Goal: Information Seeking & Learning: Learn about a topic

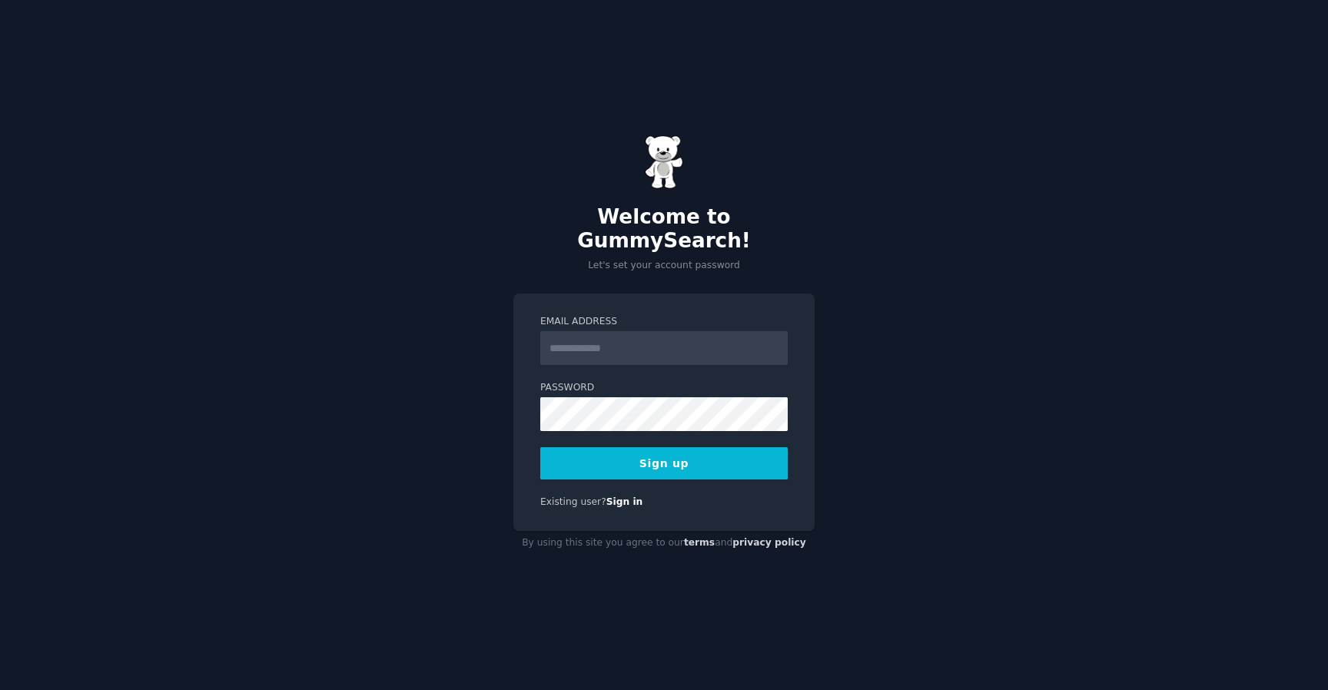
click at [597, 334] on input "Email Address" at bounding box center [664, 348] width 248 height 34
click at [605, 234] on h2 "Welcome to GummySearch!" at bounding box center [663, 229] width 301 height 48
click at [716, 333] on input "Email Address" at bounding box center [664, 348] width 248 height 34
click at [713, 347] on input "**********" at bounding box center [664, 348] width 248 height 34
type input "**********"
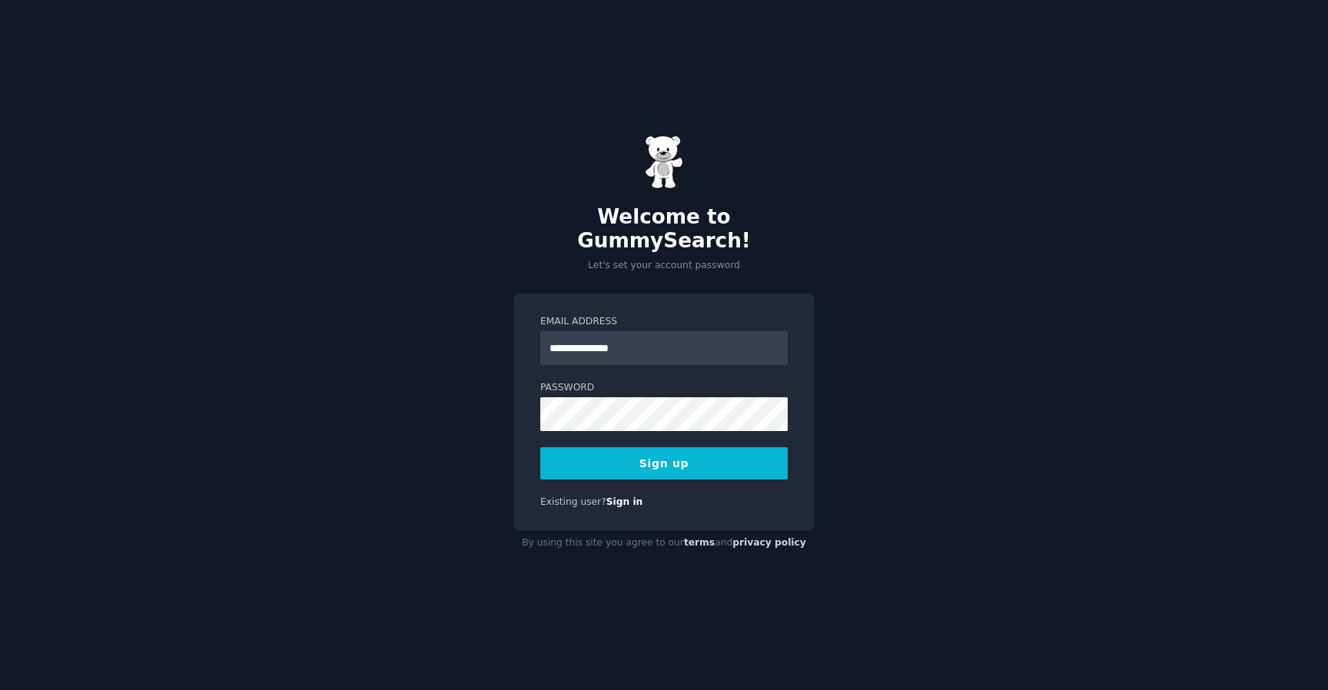
click at [683, 381] on label "Password" at bounding box center [664, 388] width 248 height 14
click at [679, 462] on button "Sign up" at bounding box center [664, 463] width 248 height 32
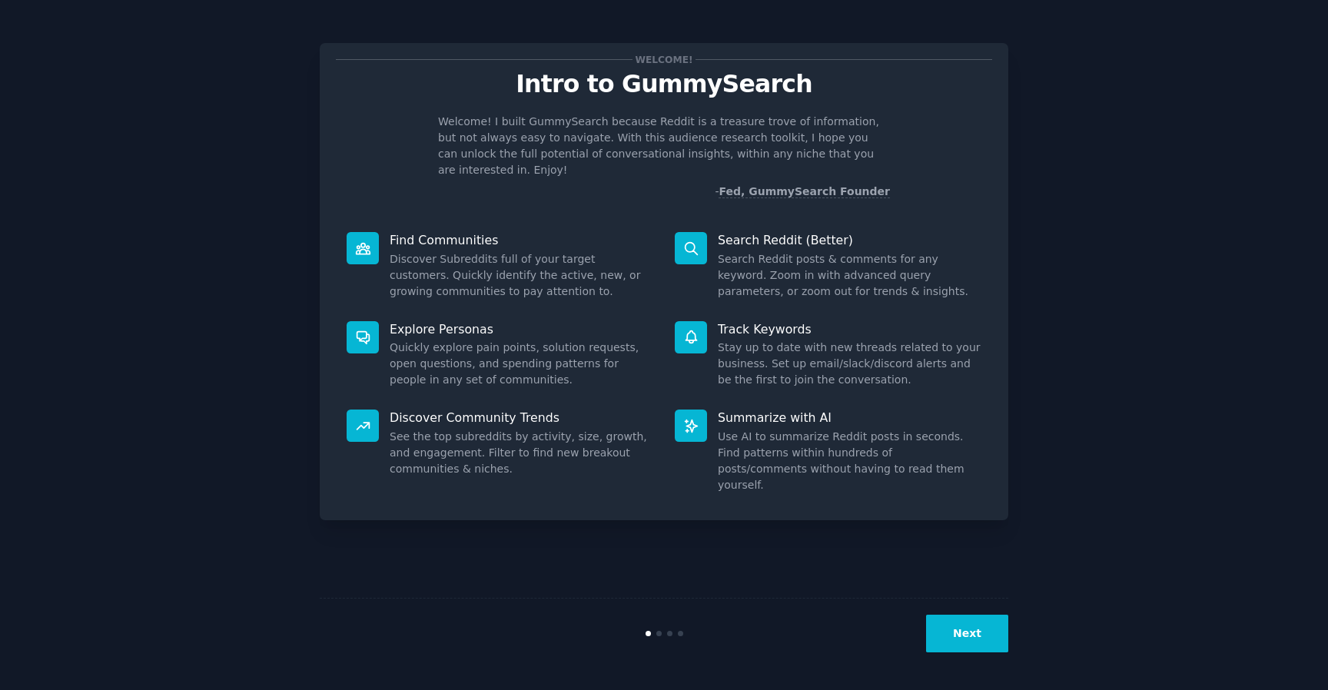
click at [972, 626] on button "Next" at bounding box center [967, 634] width 82 height 38
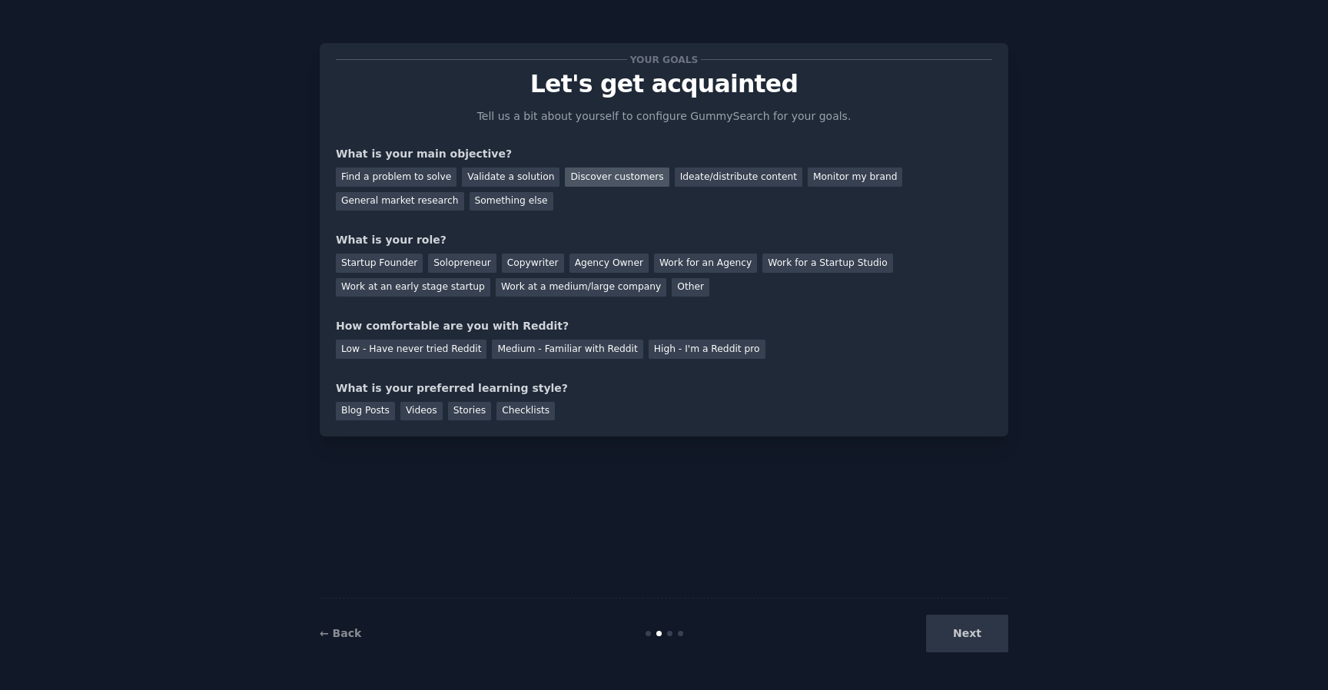
click at [570, 172] on div "Discover customers" at bounding box center [617, 177] width 104 height 19
click at [525, 178] on div "Validate a solution" at bounding box center [511, 177] width 98 height 19
click at [597, 171] on div "Discover customers" at bounding box center [617, 177] width 104 height 19
click at [404, 254] on div "Startup Founder" at bounding box center [379, 263] width 87 height 19
click at [470, 258] on div "Solopreneur" at bounding box center [462, 263] width 68 height 19
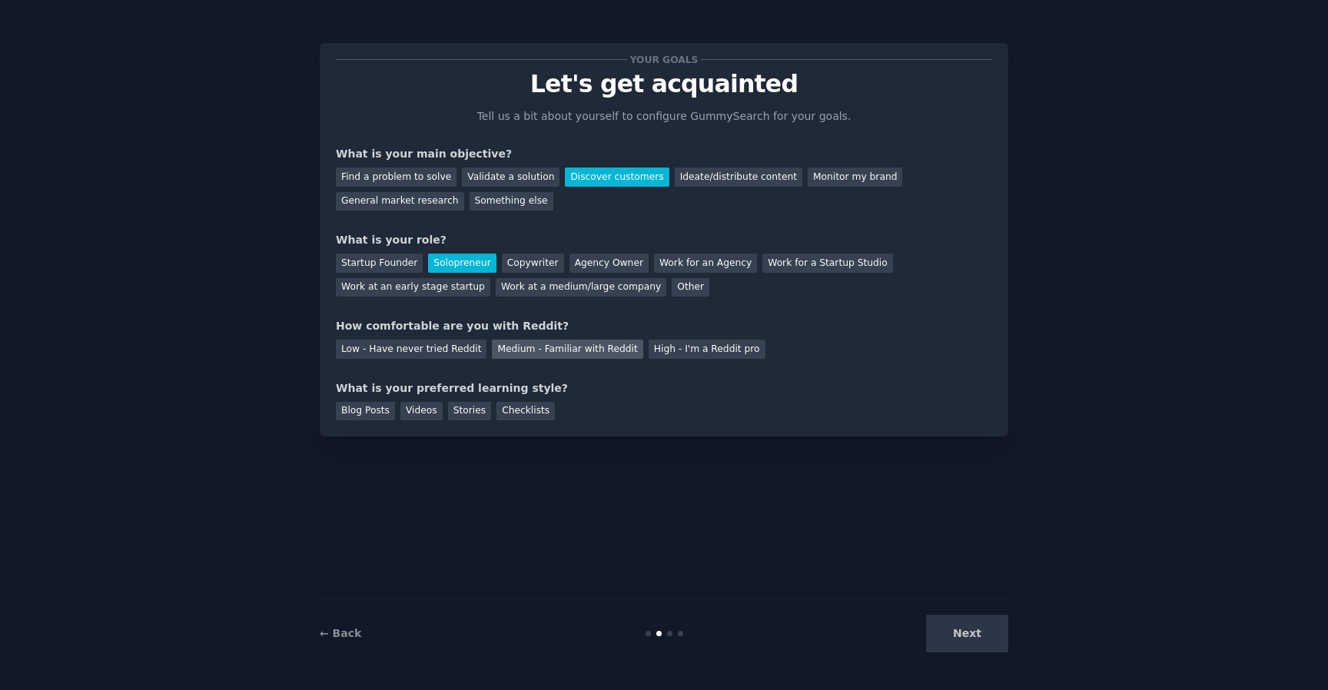
click at [613, 353] on div "Medium - Familiar with Reddit" at bounding box center [567, 349] width 151 height 19
click at [524, 407] on div "Checklists" at bounding box center [526, 411] width 58 height 19
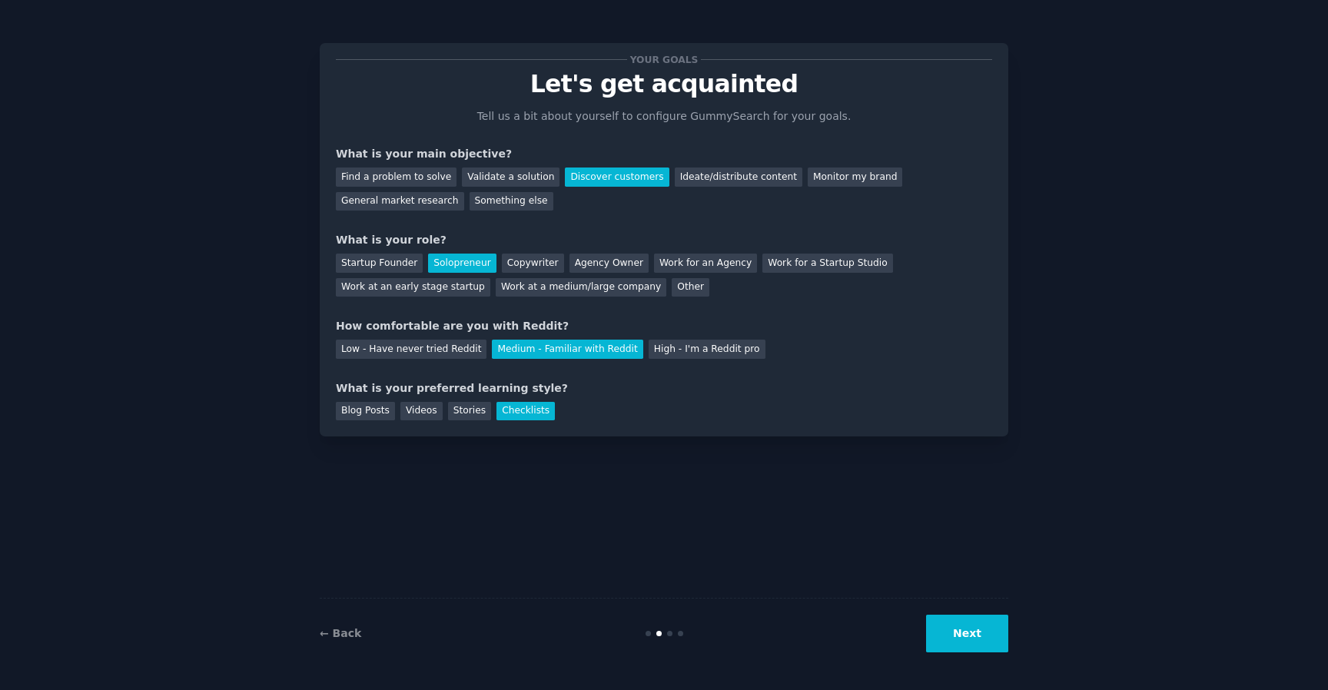
click at [965, 637] on button "Next" at bounding box center [967, 634] width 82 height 38
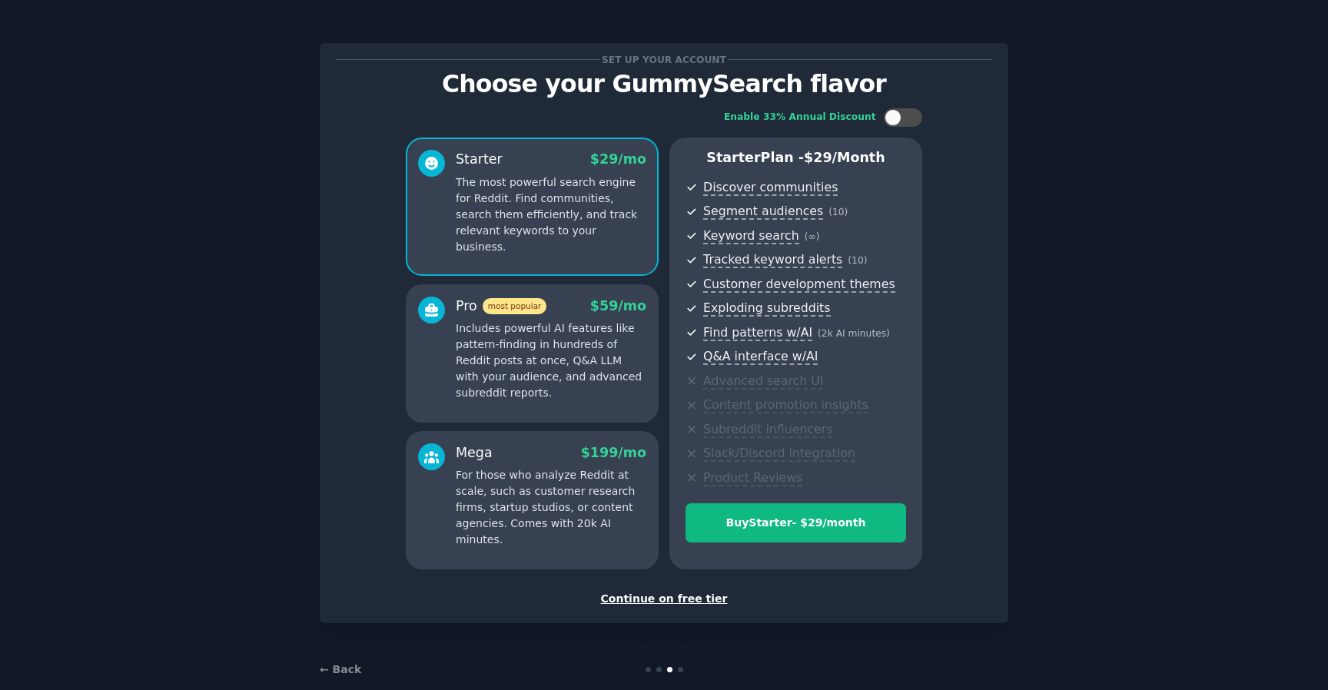
click at [506, 319] on div "Pro most popular $ 59 /mo Includes powerful AI features like pattern-finding in…" at bounding box center [551, 349] width 191 height 105
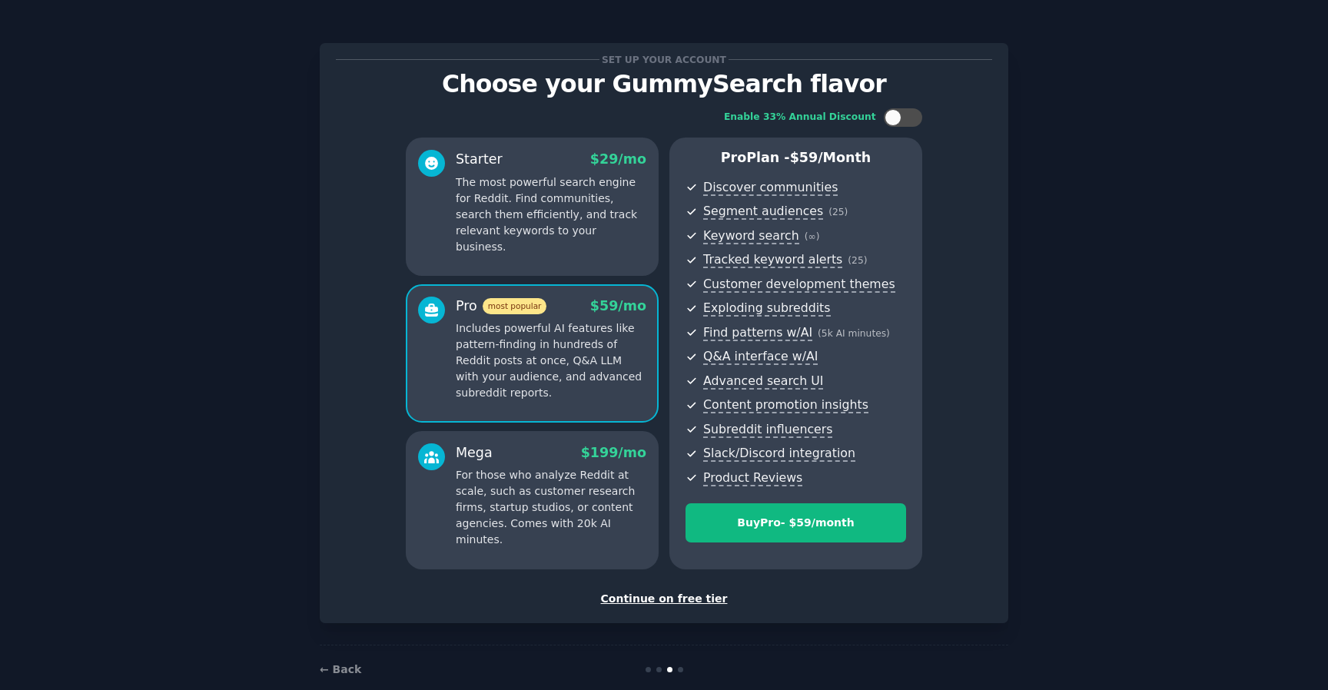
click at [534, 231] on p "The most powerful search engine for Reddit. Find communities, search them effic…" at bounding box center [551, 214] width 191 height 81
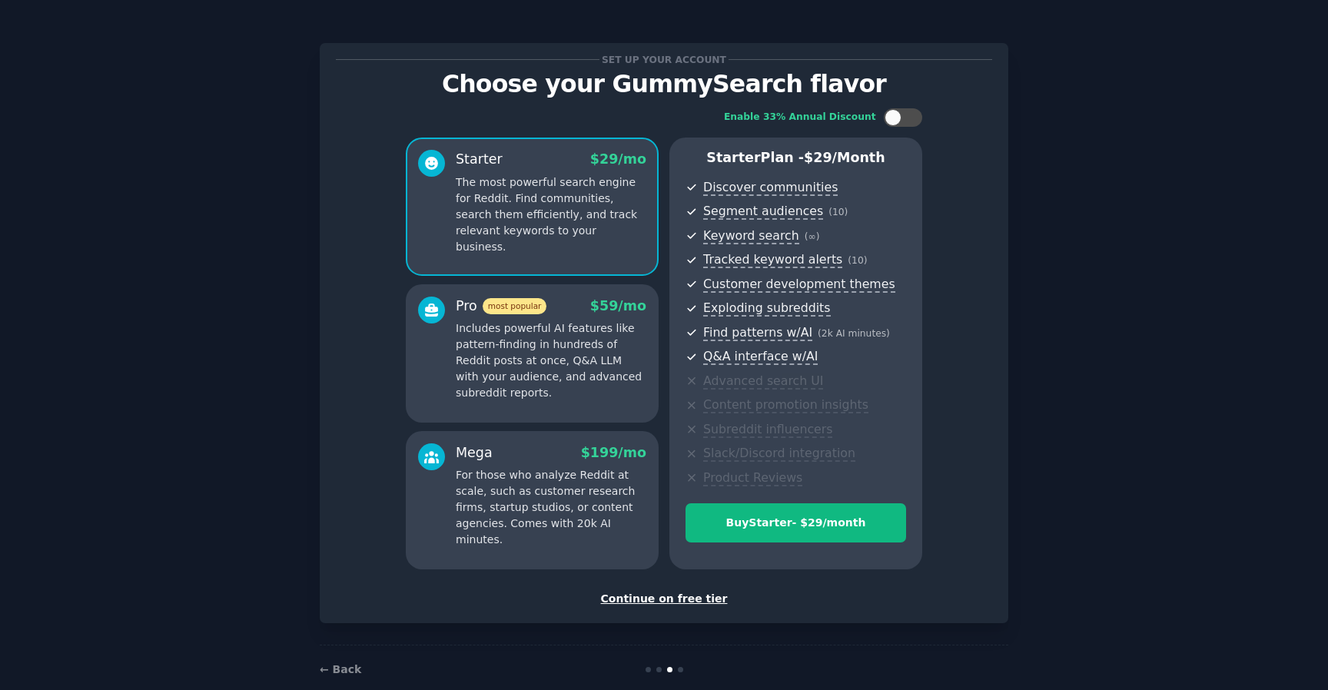
click at [533, 302] on span "most popular" at bounding box center [515, 306] width 65 height 16
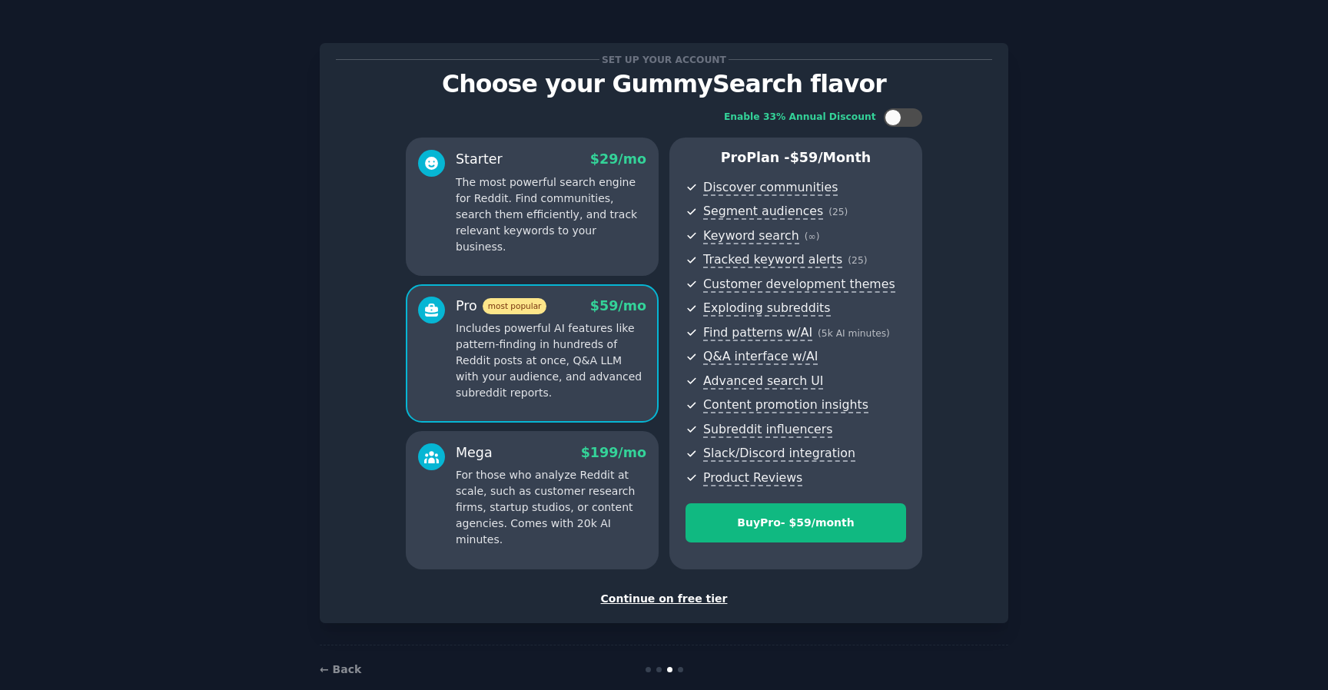
click at [624, 600] on div "Continue on free tier" at bounding box center [664, 599] width 656 height 16
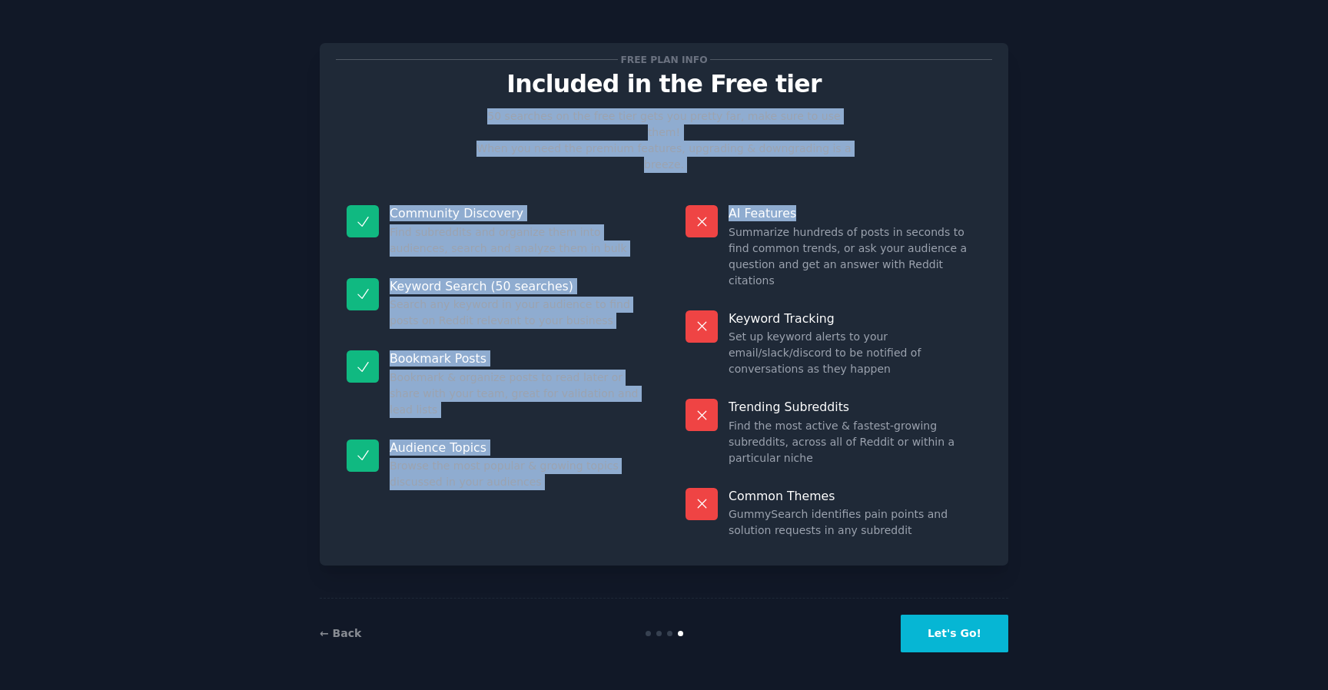
drag, startPoint x: 484, startPoint y: 101, endPoint x: 911, endPoint y: 176, distance: 433.9
click at [912, 176] on div "Free plan info Included in the Free tier 50 searches on the free tier gets you …" at bounding box center [664, 304] width 656 height 490
click at [911, 205] on p "AI Features" at bounding box center [855, 213] width 253 height 16
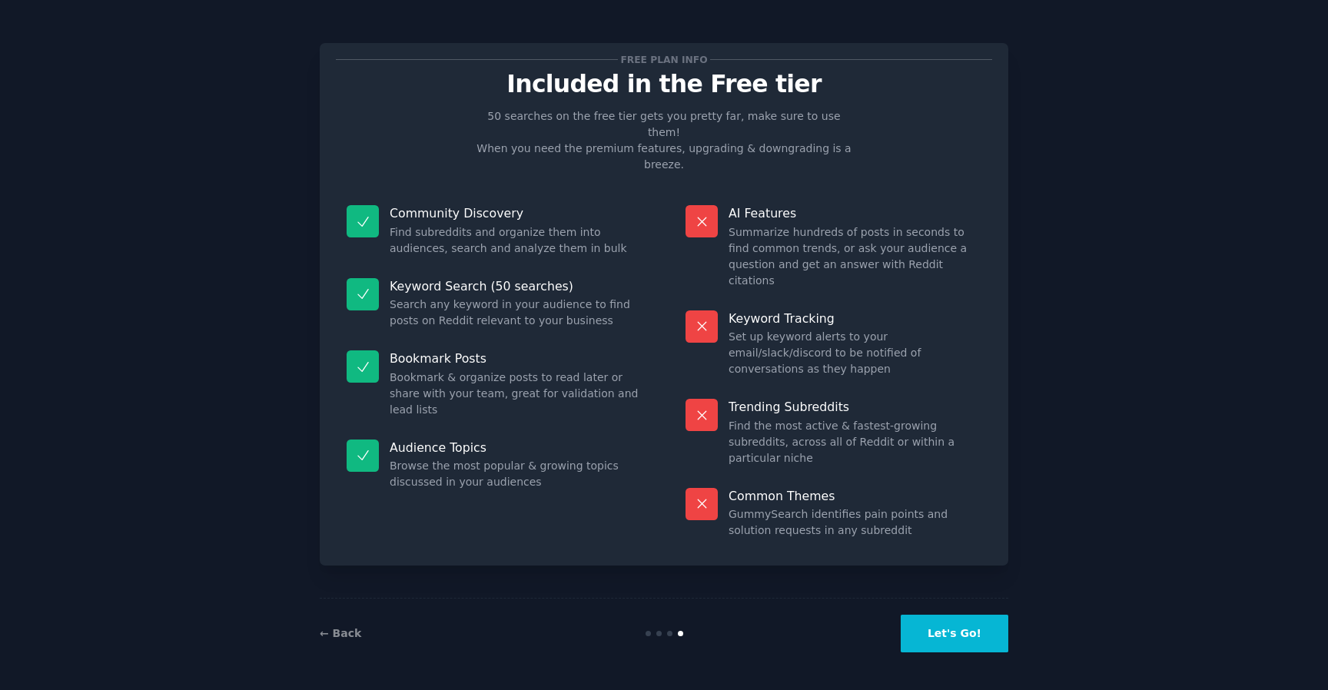
click at [962, 639] on button "Let's Go!" at bounding box center [955, 634] width 108 height 38
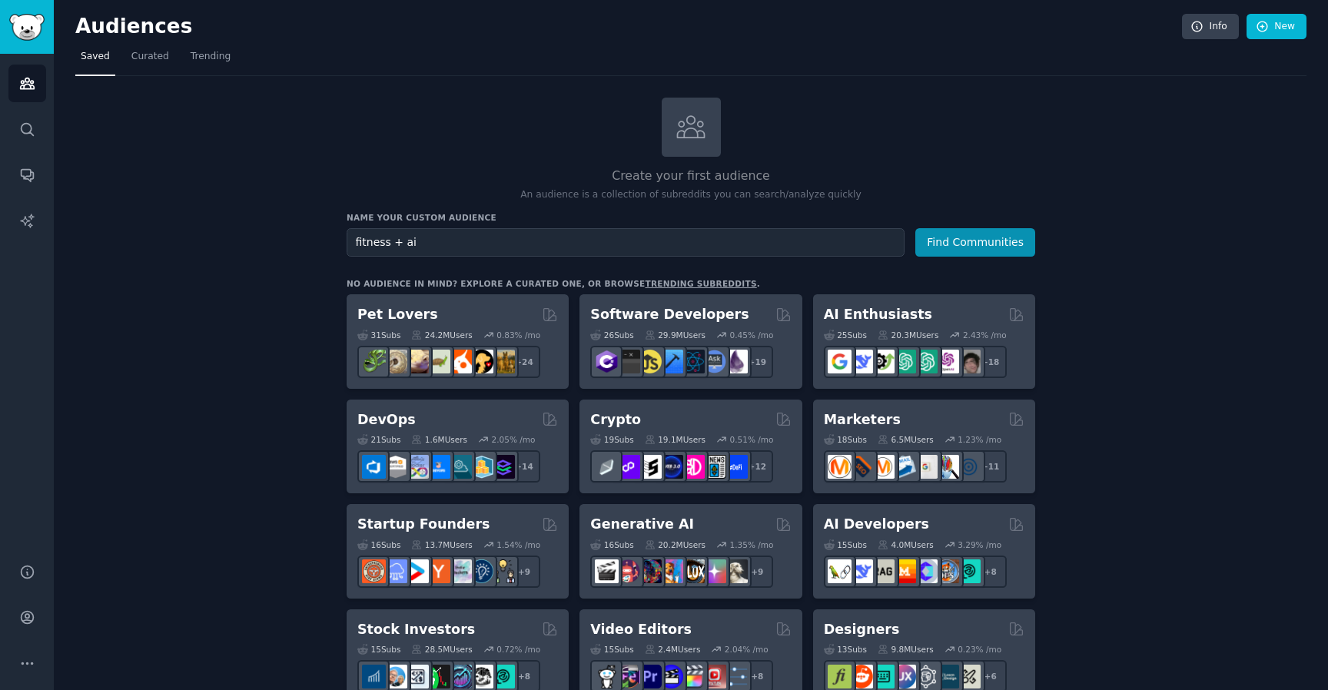
type input "fitness + ai"
click at [916, 228] on button "Find Communities" at bounding box center [976, 242] width 120 height 28
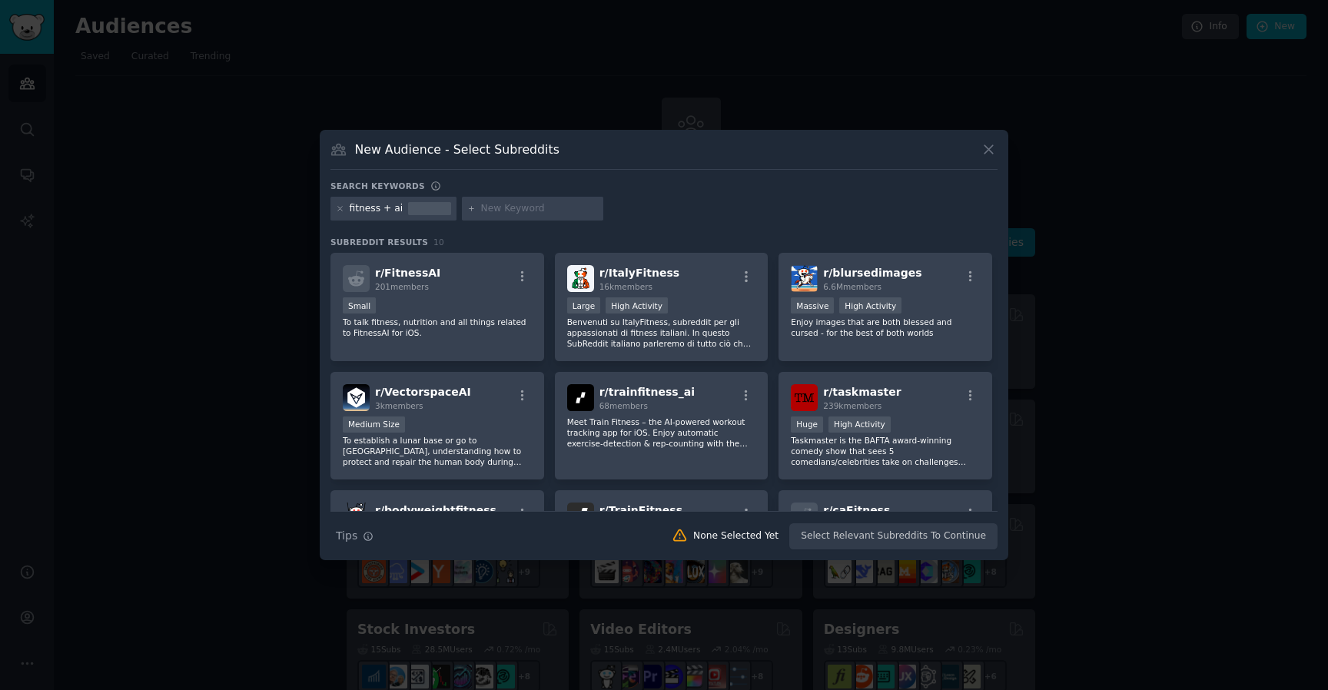
click at [430, 207] on div at bounding box center [429, 209] width 43 height 14
click at [393, 207] on div "fitness + ai" at bounding box center [377, 209] width 54 height 14
click at [388, 209] on div "fitness + ai" at bounding box center [377, 209] width 54 height 14
click at [331, 204] on div "fitness + ai" at bounding box center [394, 209] width 126 height 25
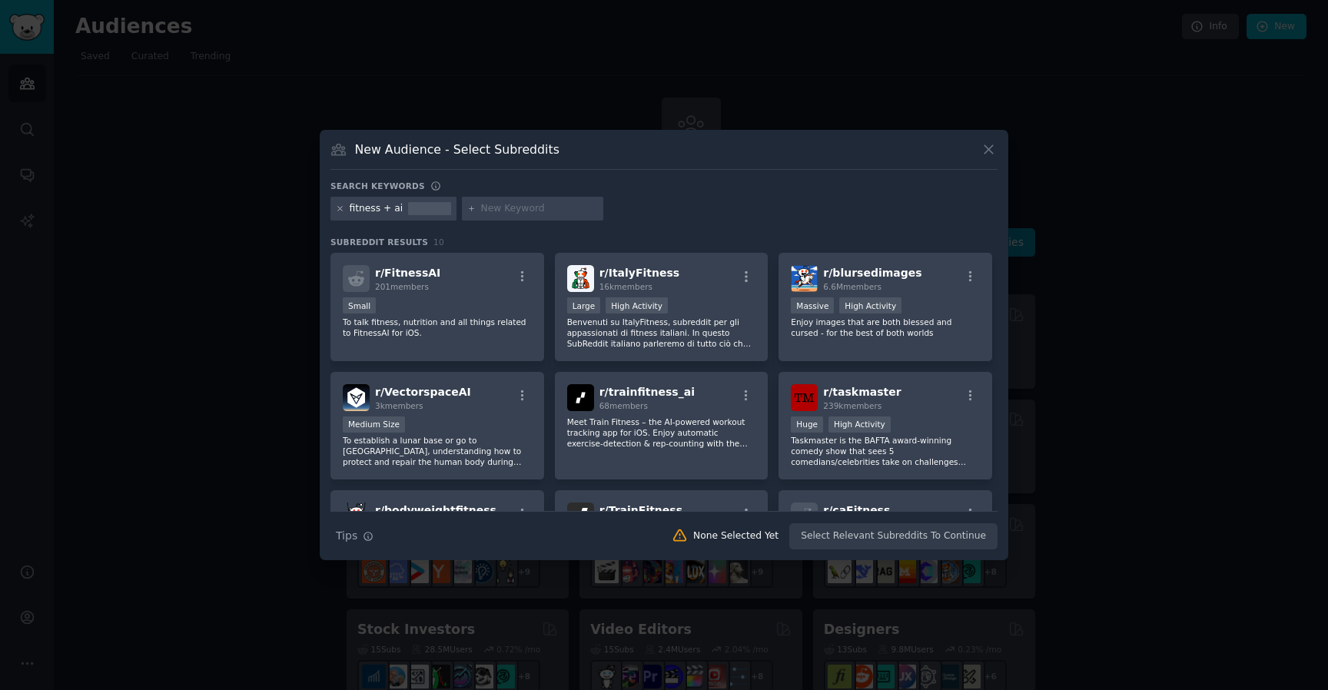
click at [340, 208] on icon at bounding box center [340, 208] width 8 height 8
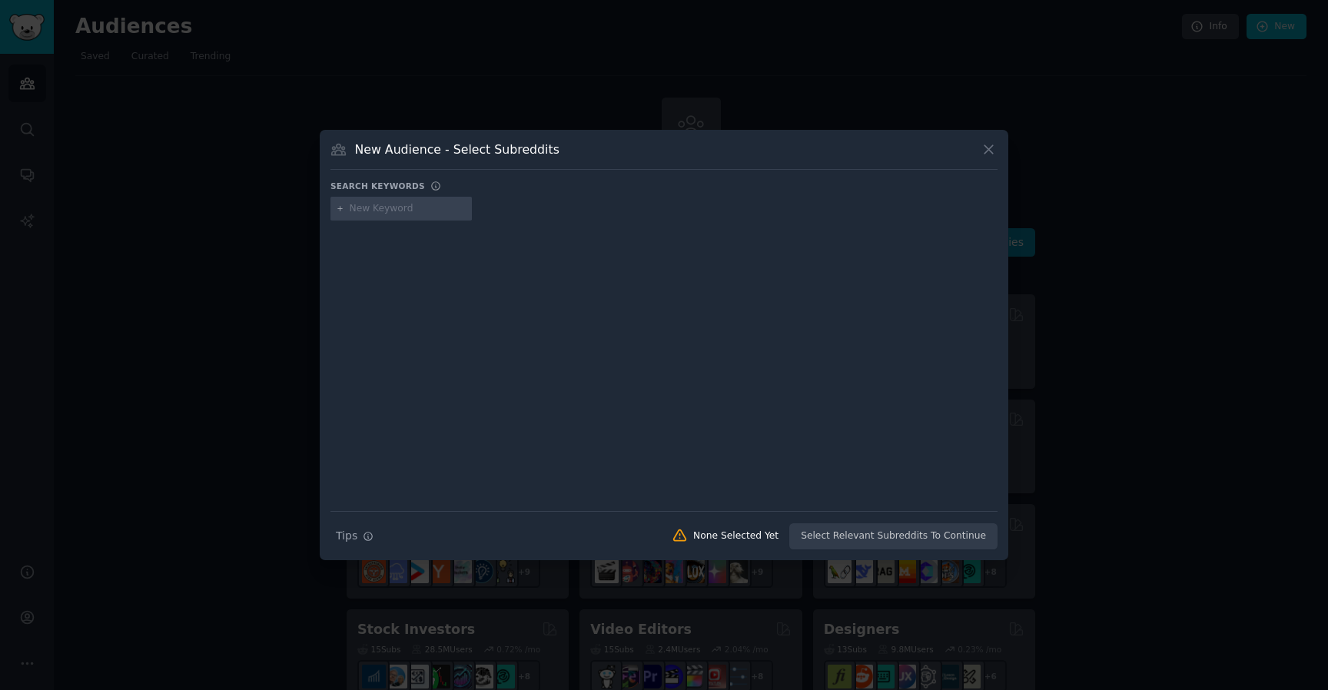
click at [397, 209] on input "text" at bounding box center [408, 209] width 117 height 14
type input "fitness"
type input "weightlifting"
type input "ai"
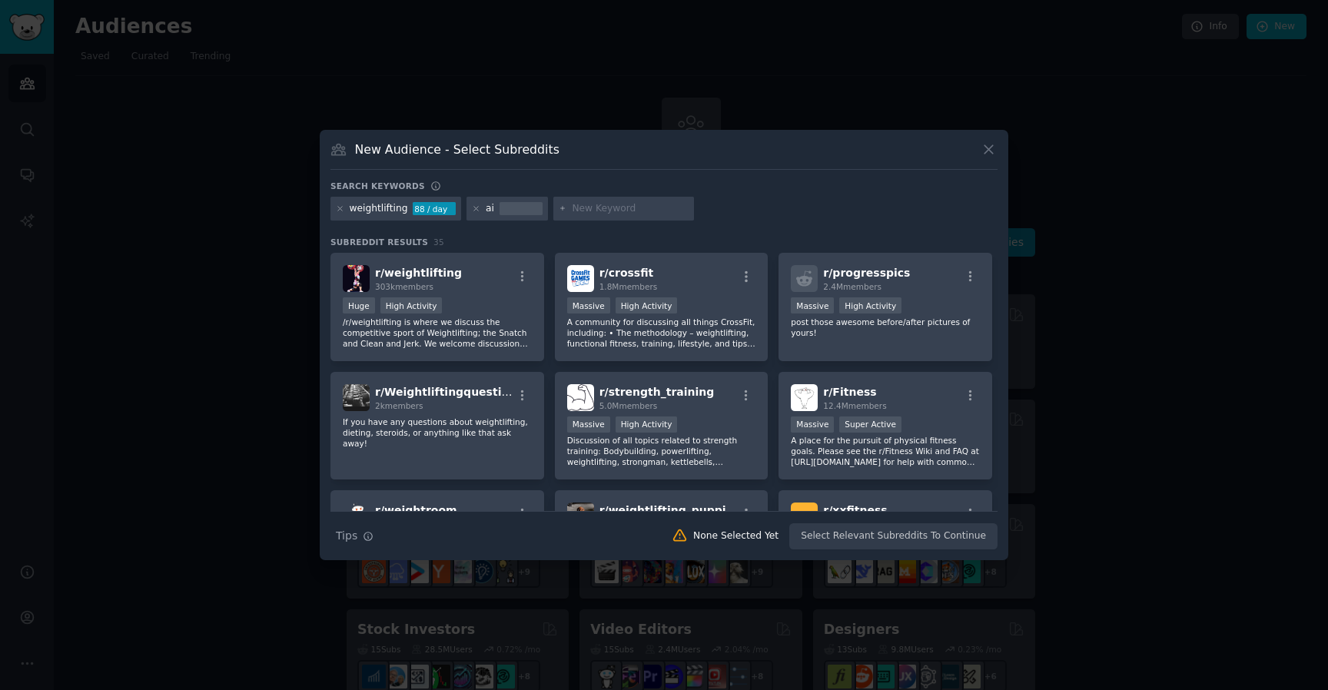
click at [550, 226] on div "Search keywords weightlifting 88 / day ai Subreddit Results 35 r/ weightlifting…" at bounding box center [664, 366] width 667 height 370
click at [511, 202] on div at bounding box center [521, 203] width 43 height 3
click at [593, 204] on input "text" at bounding box center [630, 209] width 117 height 14
click at [783, 258] on div "r/ progresspics 2.4M members Massive High Activity post those awesome before/af…" at bounding box center [886, 307] width 214 height 108
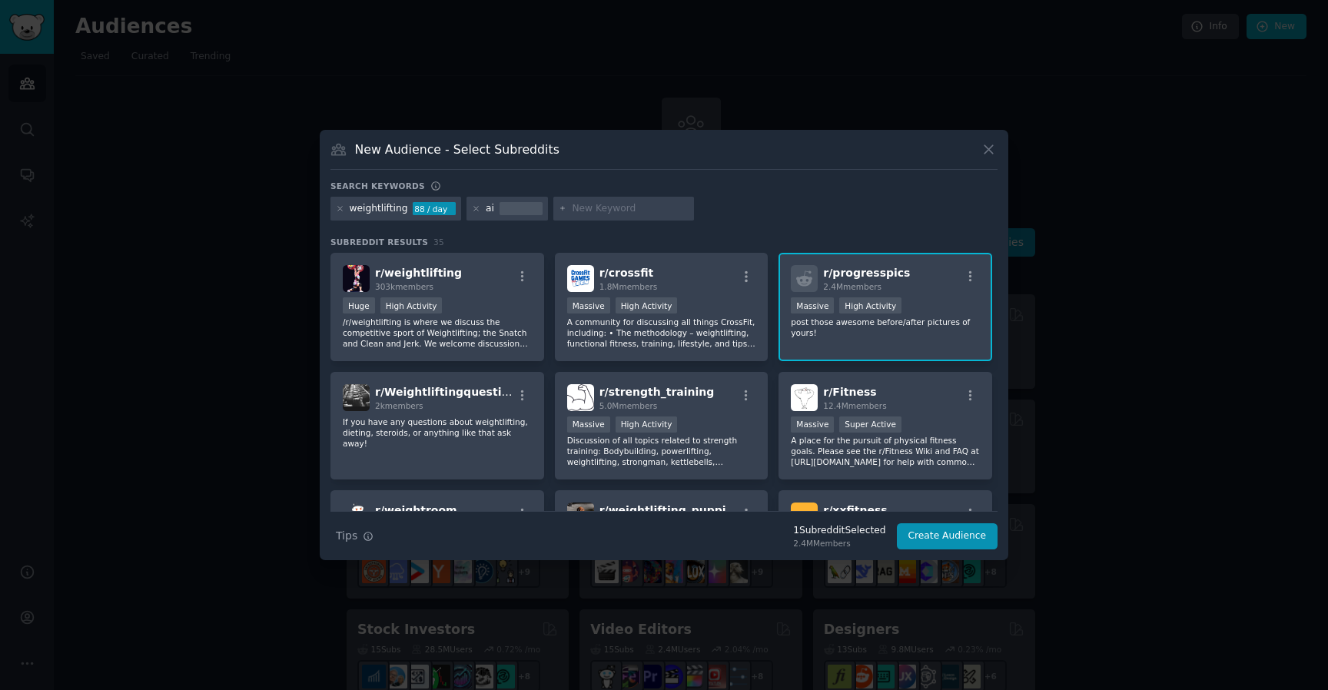
click at [779, 260] on div "r/ progresspics 2.4M members Massive High Activity post those awesome before/af…" at bounding box center [886, 307] width 214 height 108
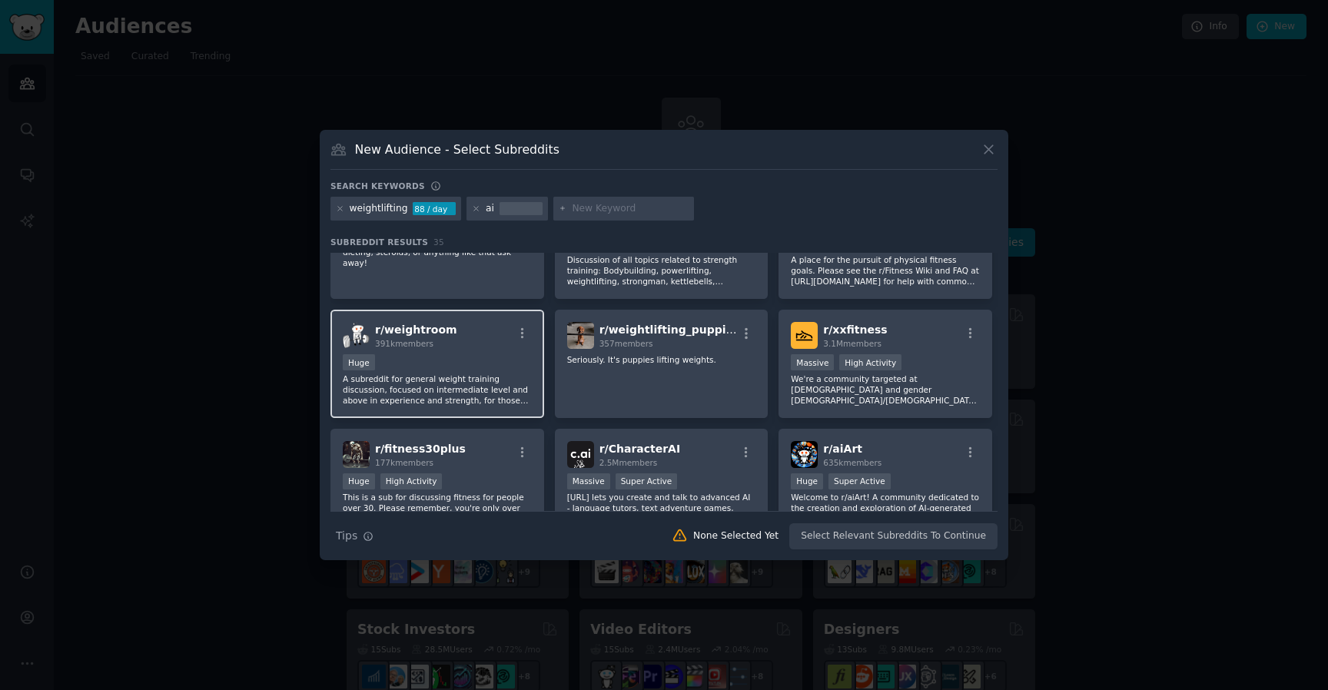
click at [507, 364] on div "Huge" at bounding box center [437, 363] width 189 height 19
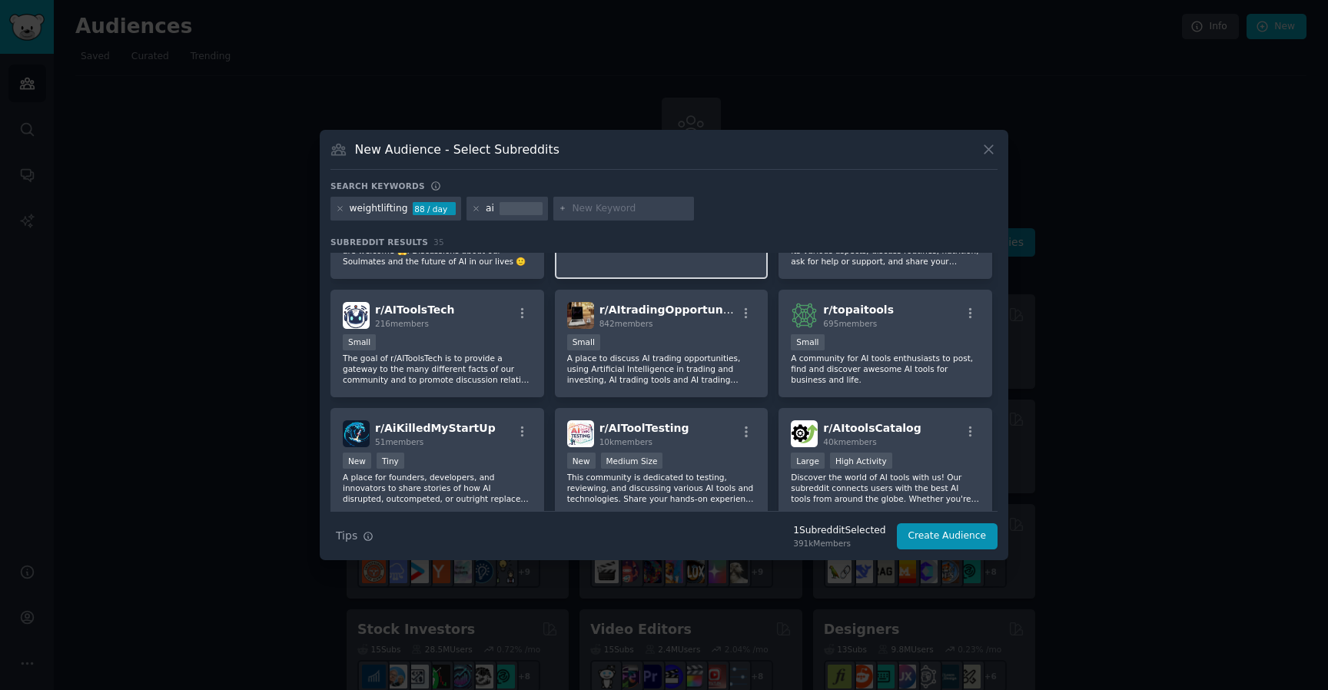
scroll to position [803, 0]
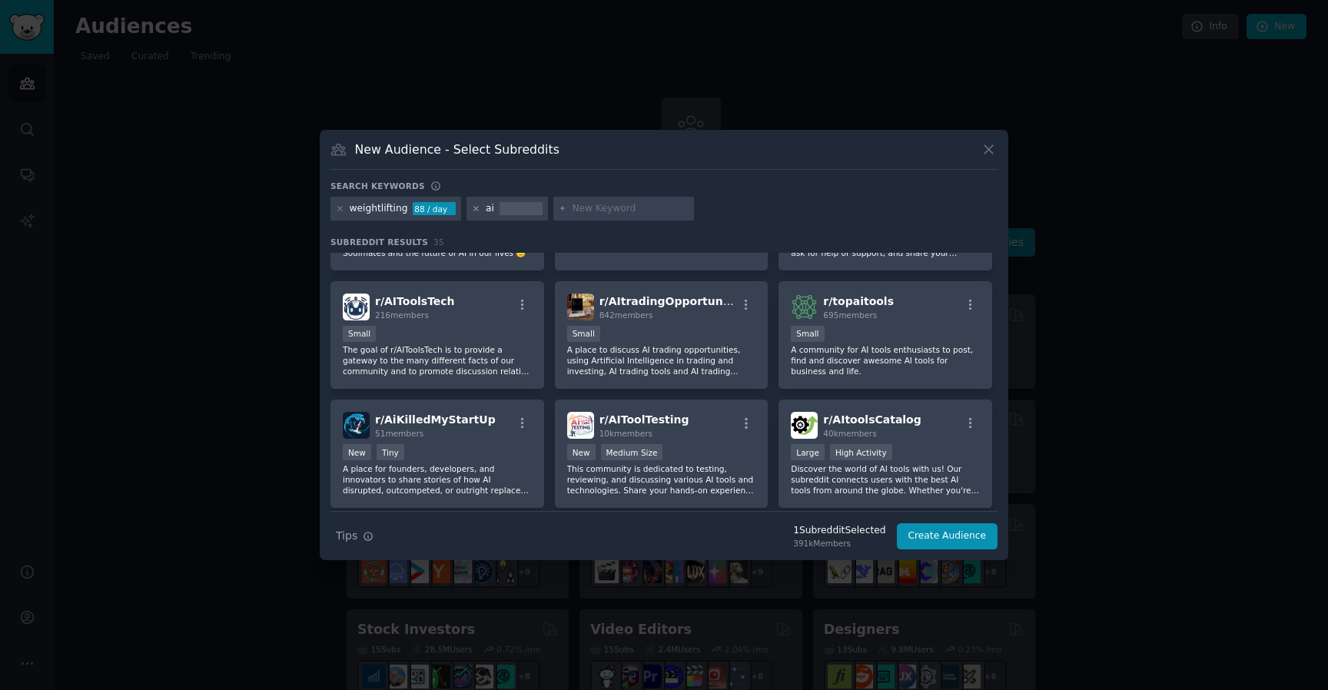
click at [474, 209] on icon at bounding box center [476, 208] width 8 height 8
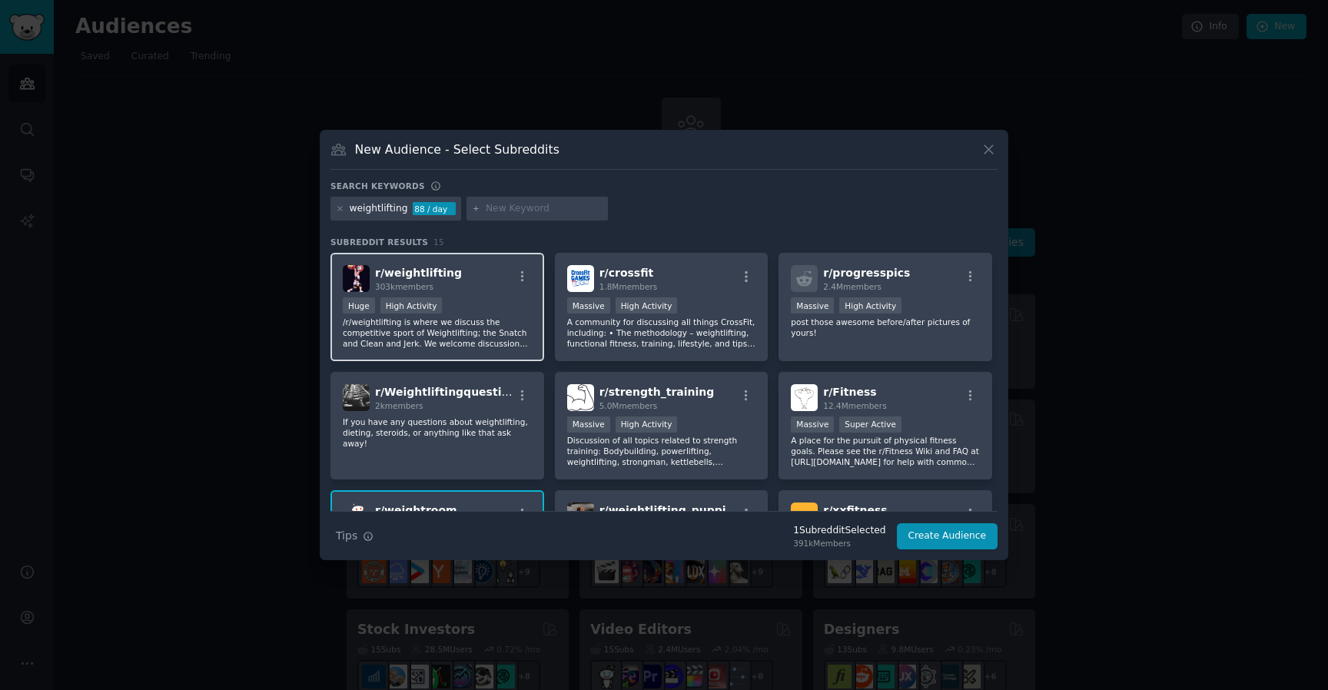
click at [477, 318] on p "/r/weightlifting is where we discuss the competitive sport of Weightlifting; th…" at bounding box center [437, 333] width 189 height 32
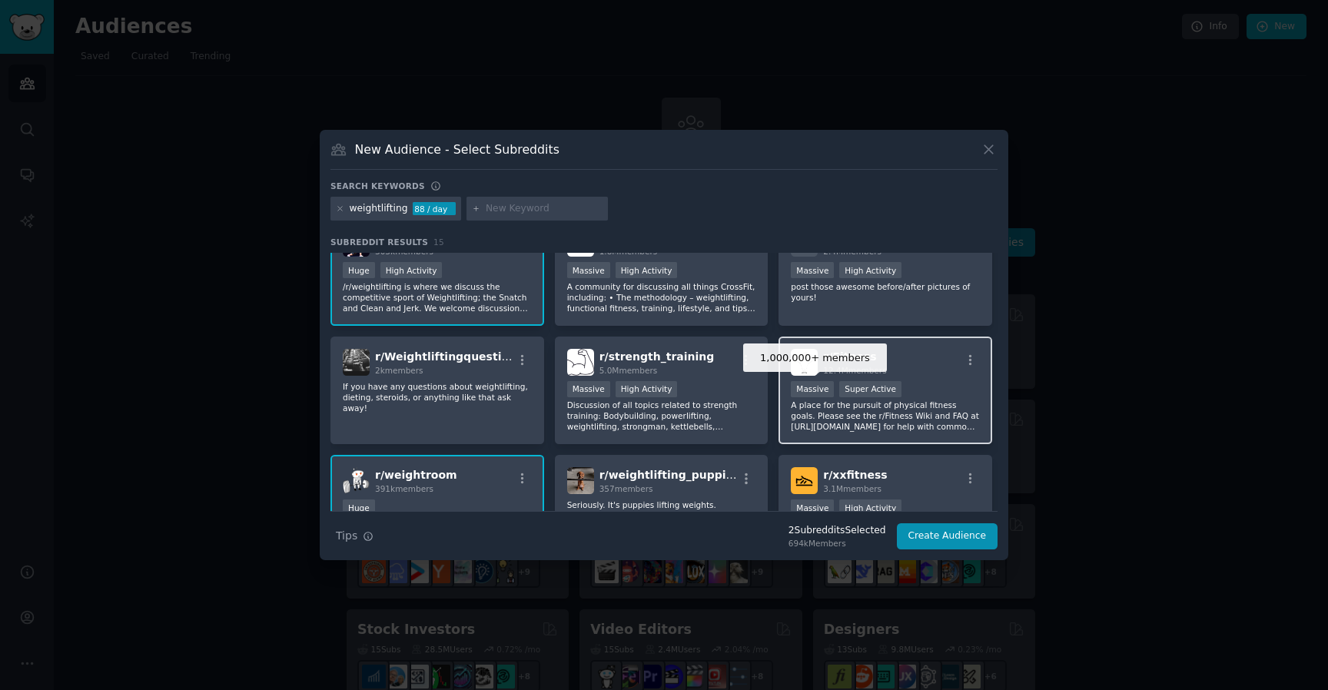
scroll to position [19, 0]
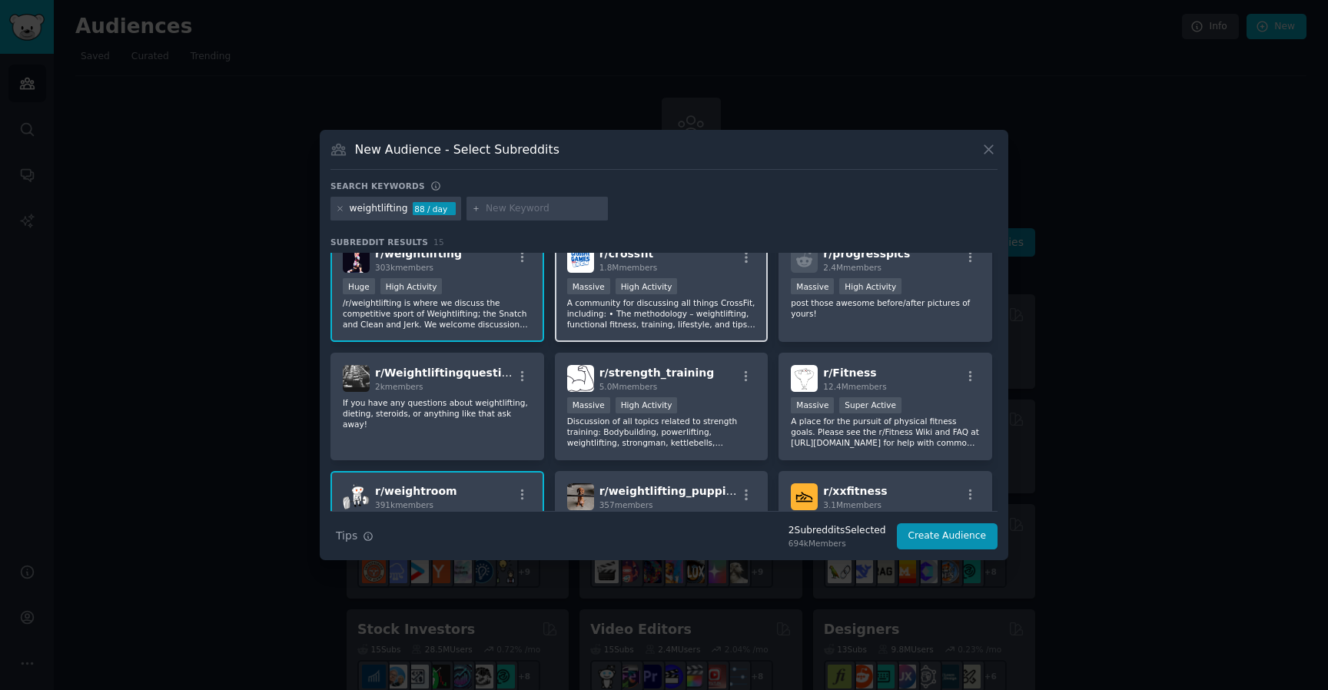
click at [697, 308] on p "A community for discussing all things CrossFit, including: • The methodology – …" at bounding box center [661, 313] width 189 height 32
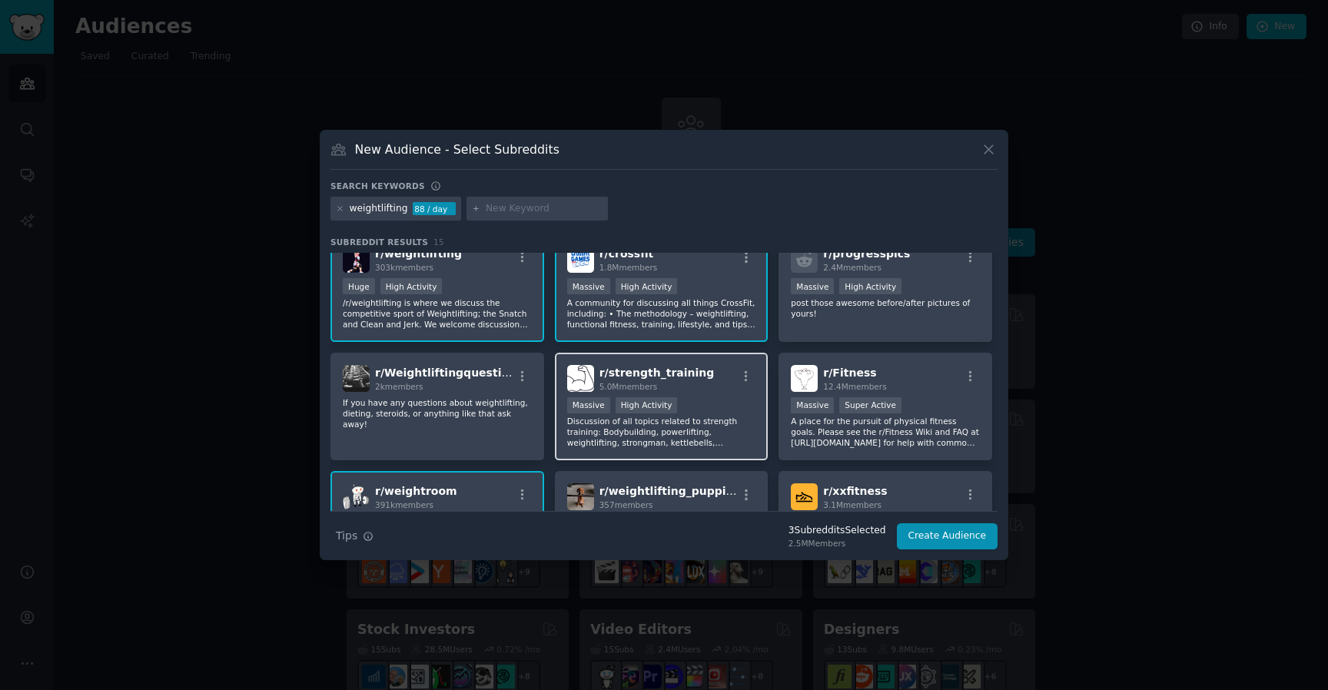
scroll to position [0, 0]
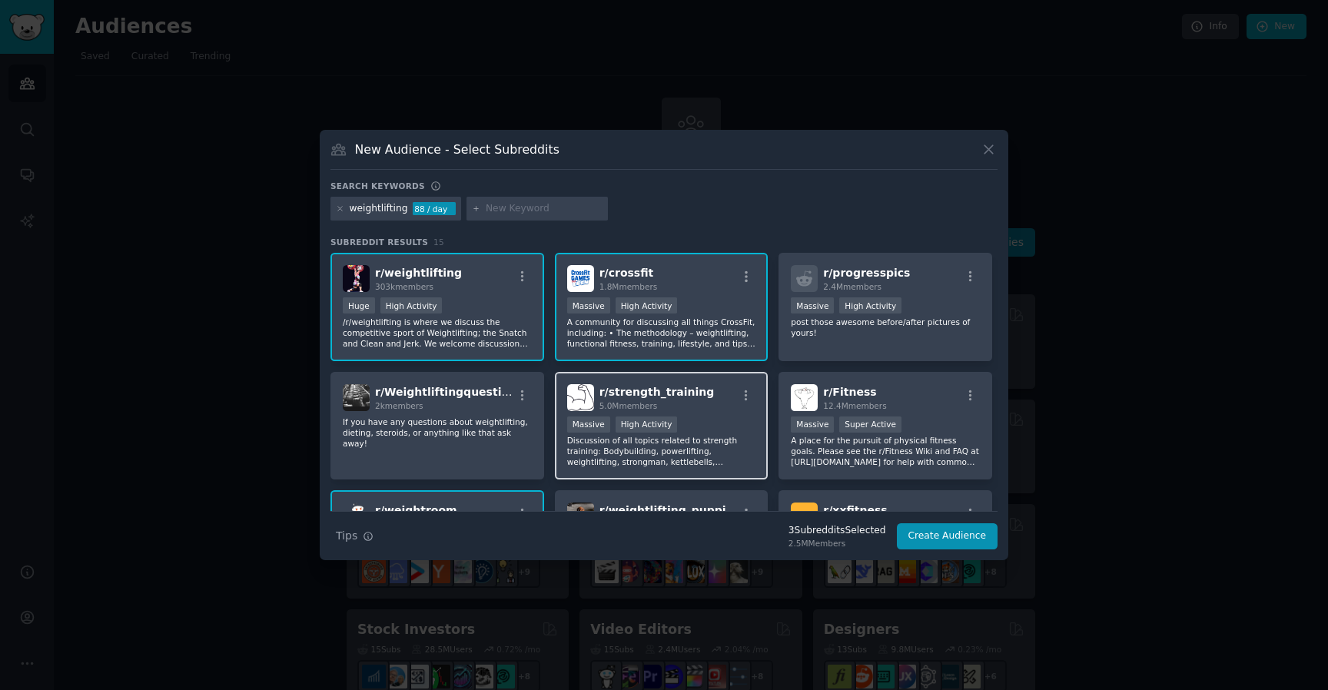
click at [735, 439] on p "Discussion of all topics related to strength training: Bodybuilding, powerlifti…" at bounding box center [661, 451] width 189 height 32
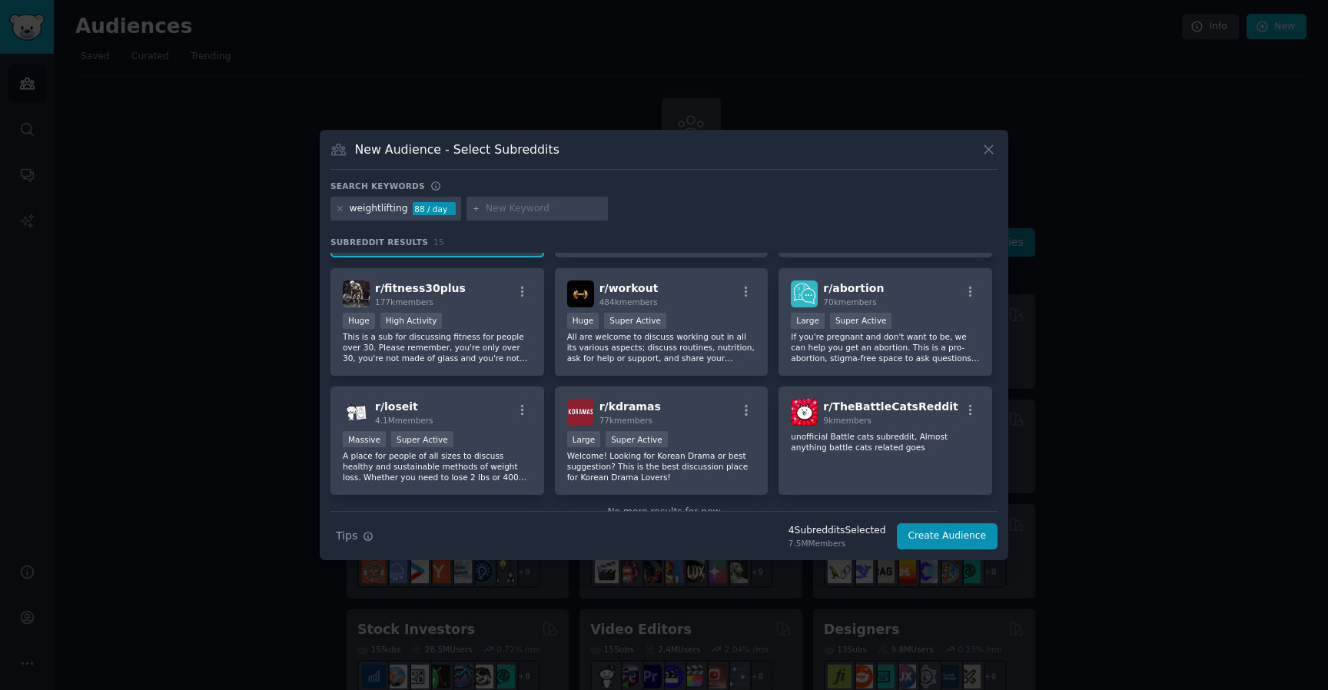
scroll to position [342, 0]
click at [715, 348] on p "All are welcome to discuss working out in all its various aspects; discuss rout…" at bounding box center [661, 347] width 189 height 32
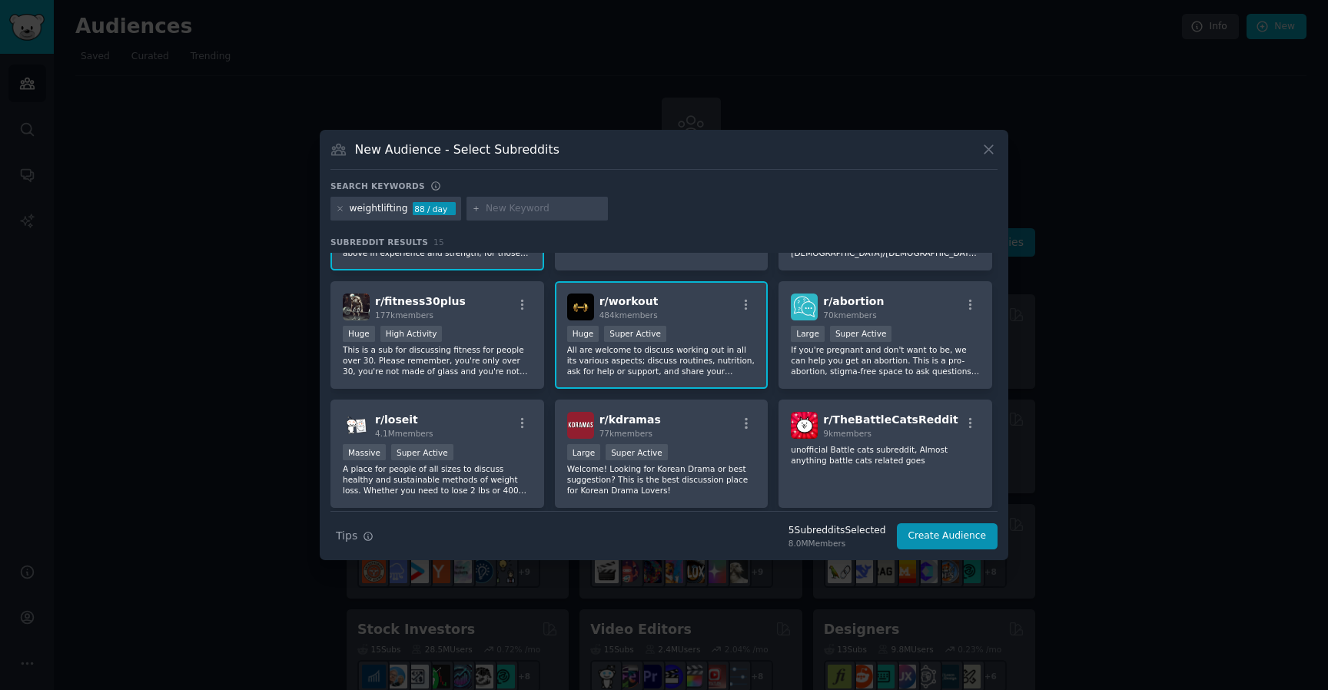
scroll to position [320, 0]
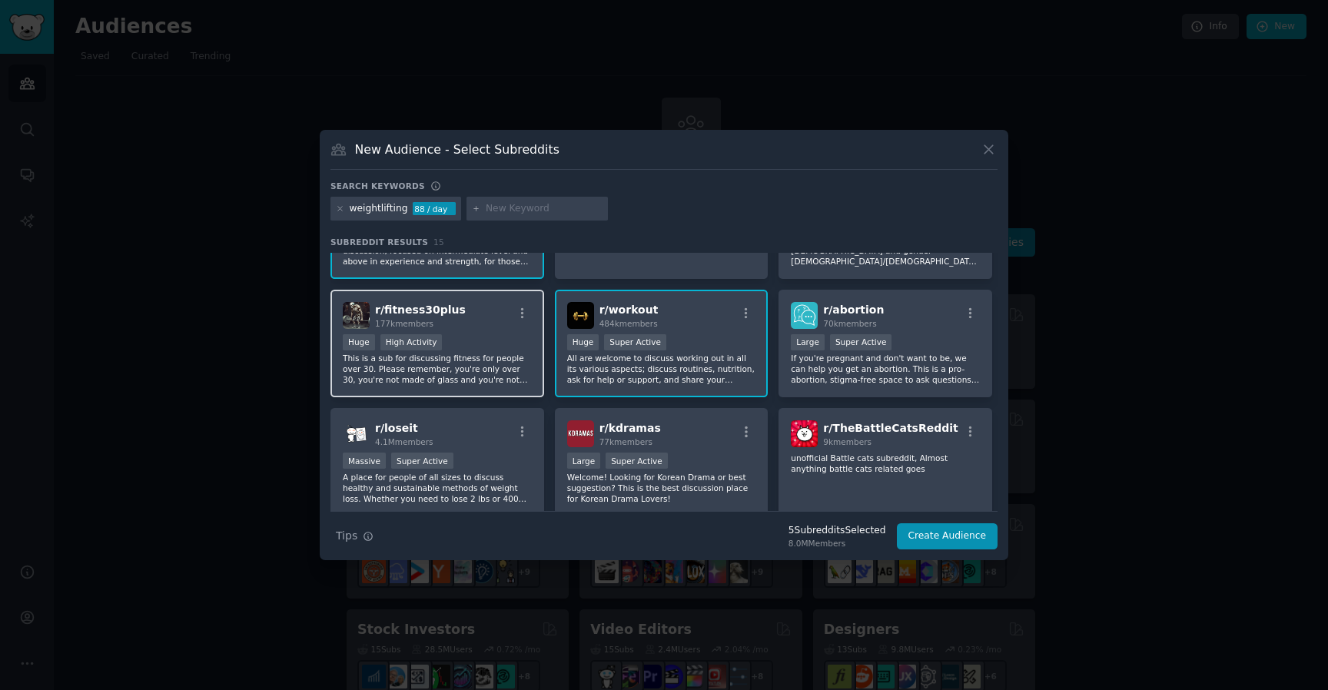
click at [534, 358] on div "r/ fitness30plus 177k members Huge High Activity This is a sub for discussing f…" at bounding box center [438, 344] width 214 height 108
click at [929, 542] on button "Create Audience" at bounding box center [947, 536] width 101 height 26
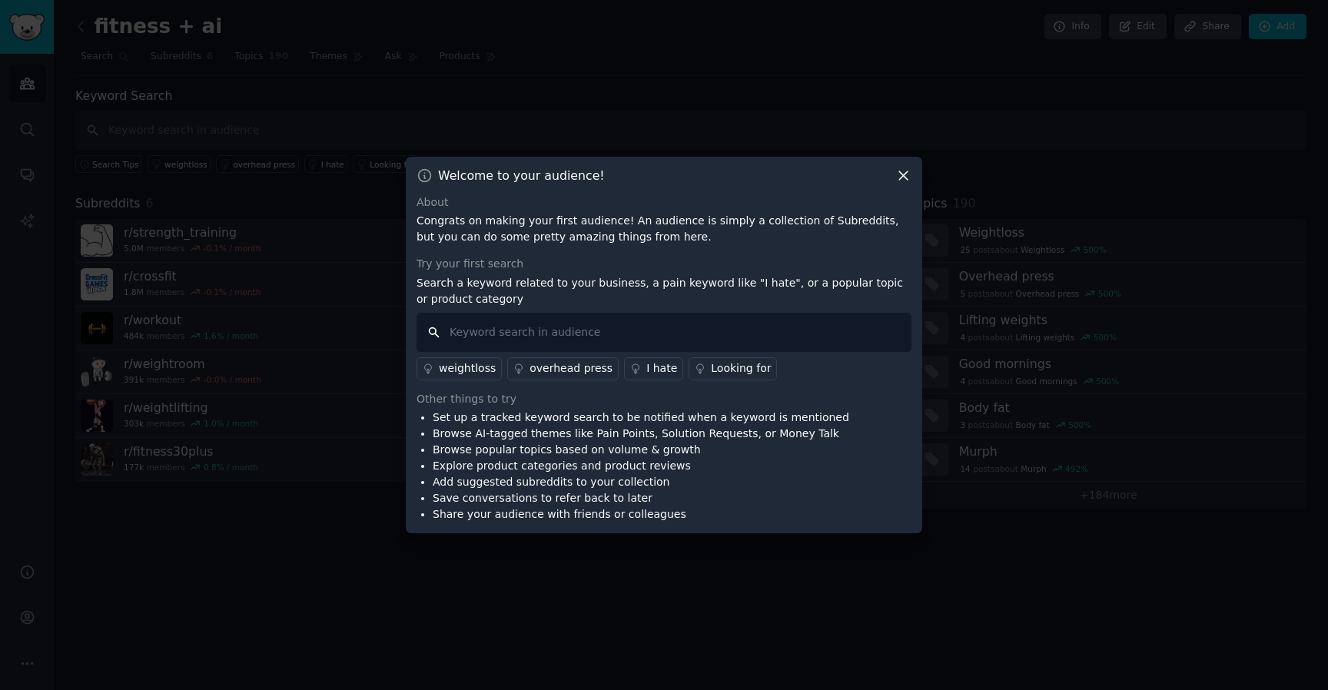
click at [730, 325] on input "text" at bounding box center [664, 332] width 495 height 39
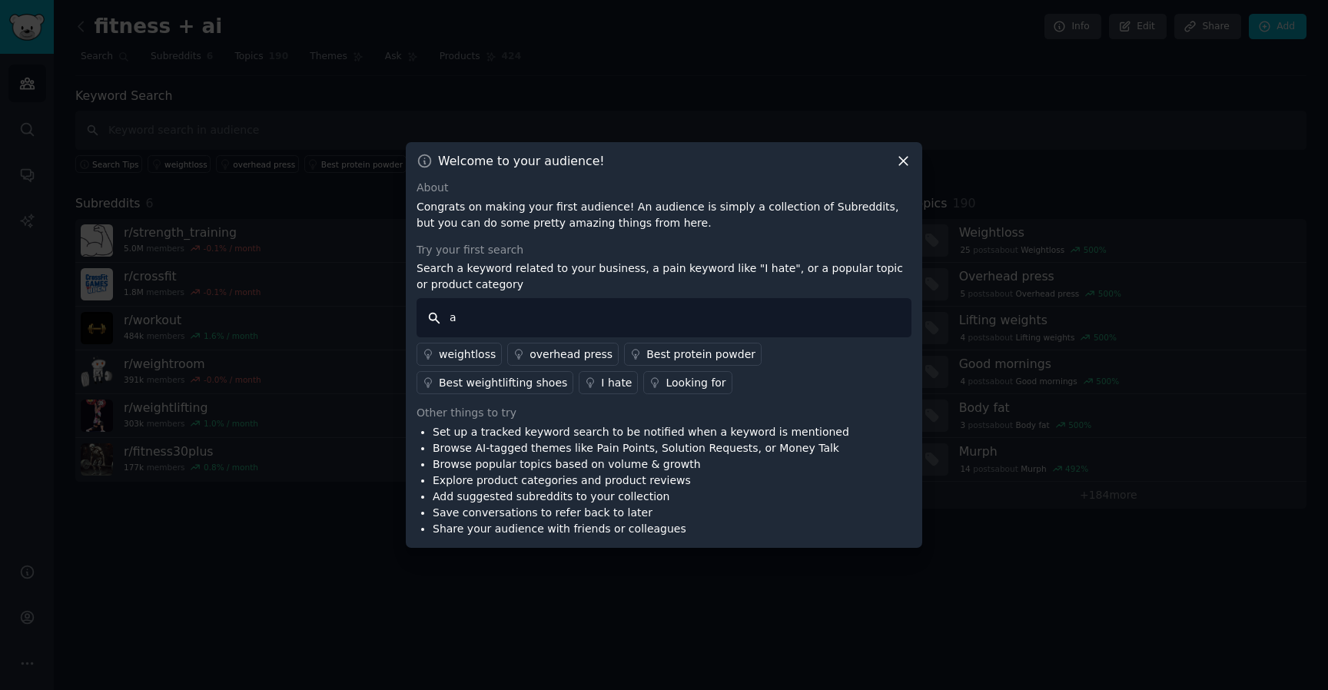
type input "ai"
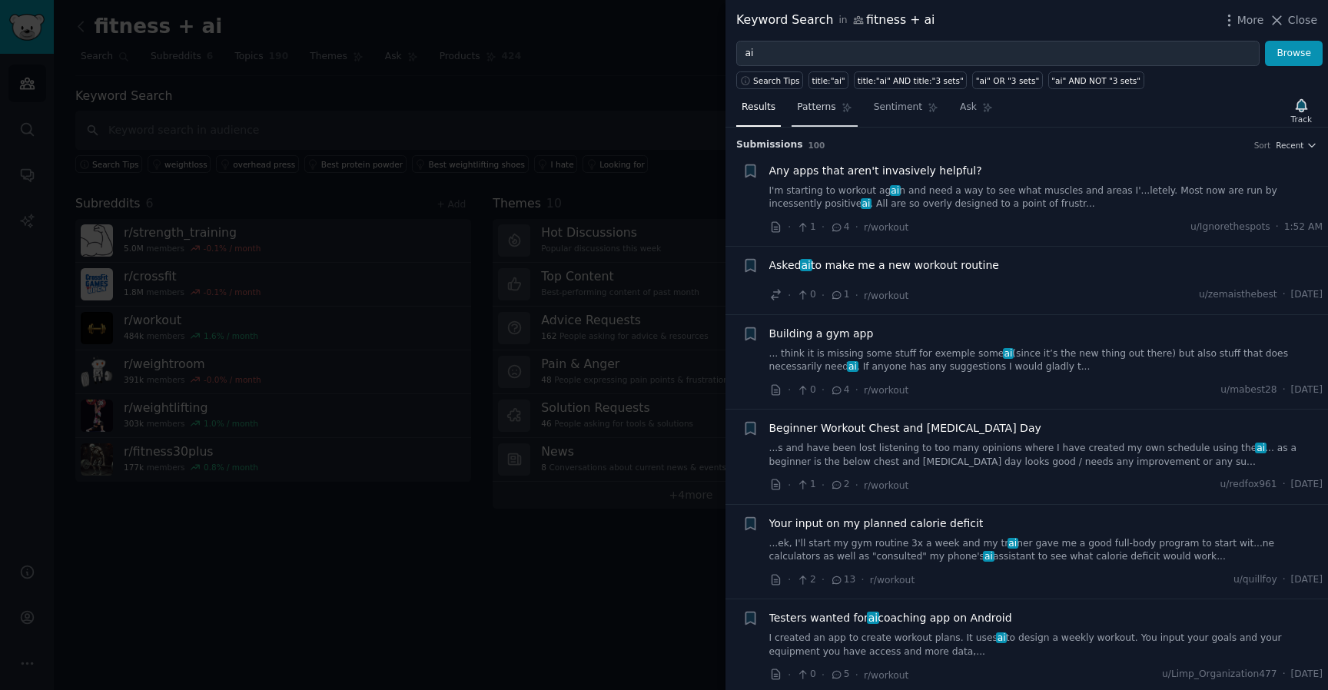
click at [819, 108] on span "Patterns" at bounding box center [816, 108] width 38 height 14
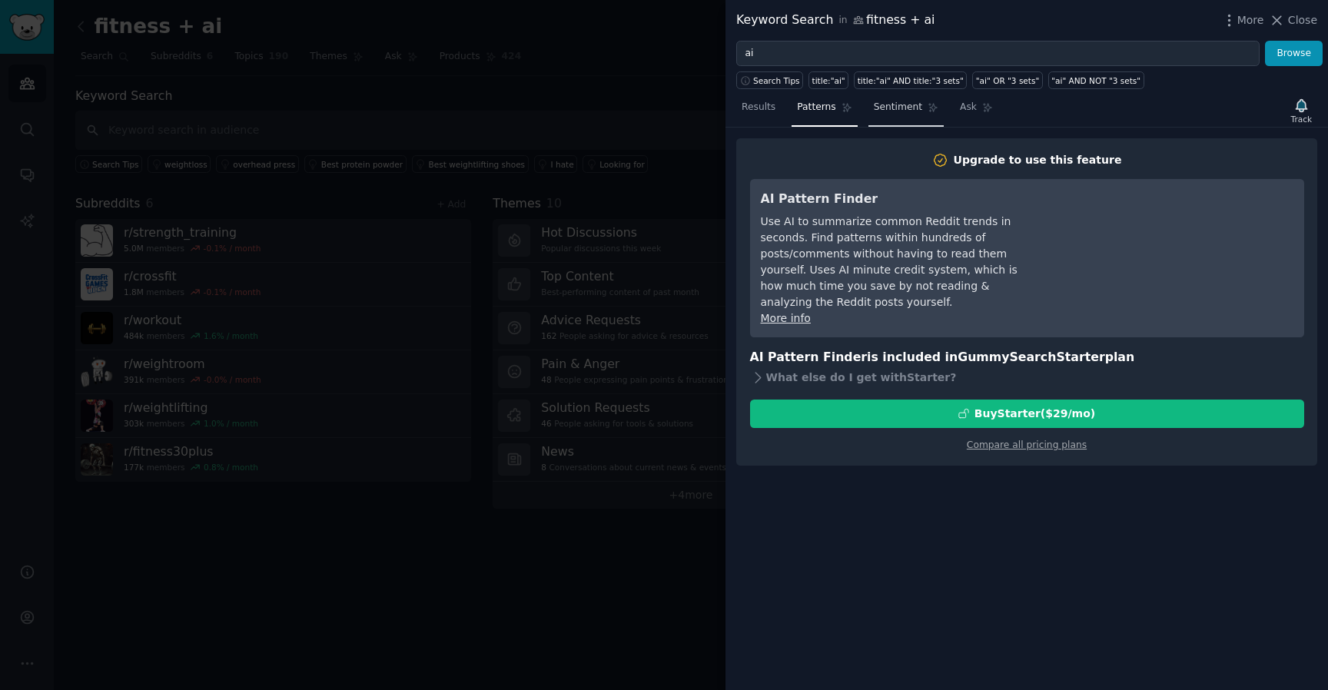
click at [903, 103] on span "Sentiment" at bounding box center [898, 108] width 48 height 14
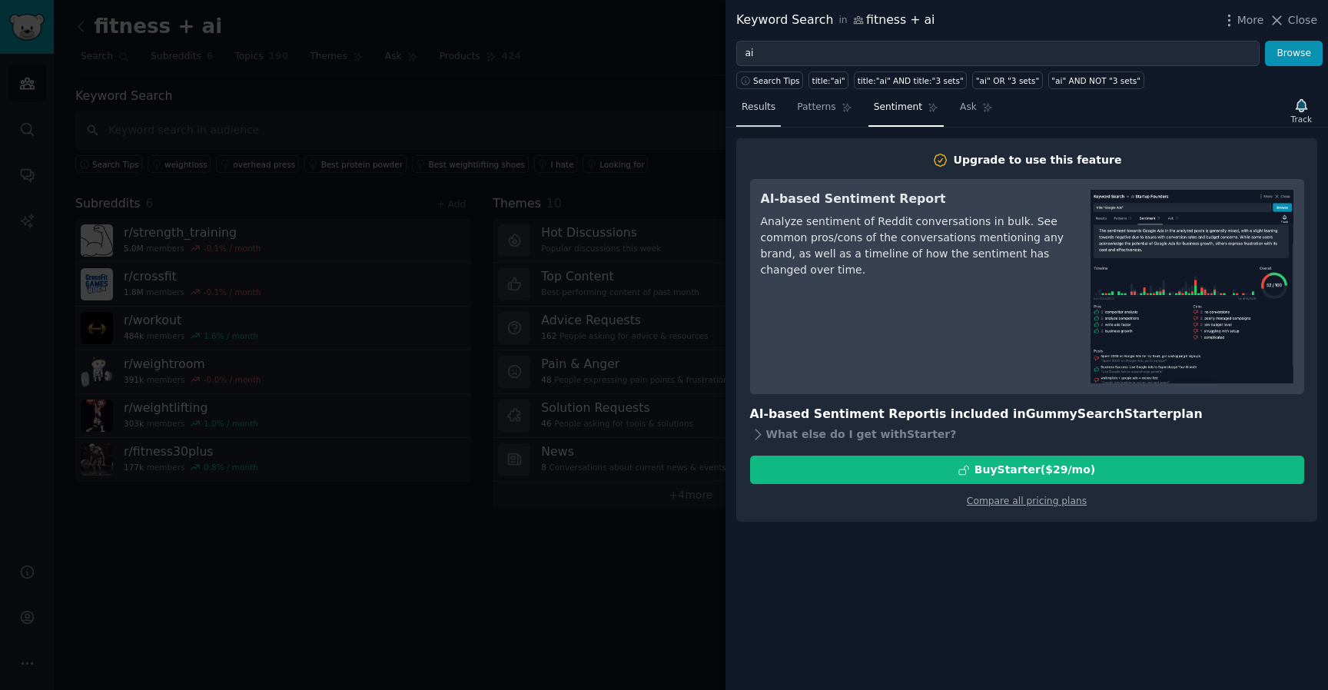
click at [755, 104] on span "Results" at bounding box center [759, 108] width 34 height 14
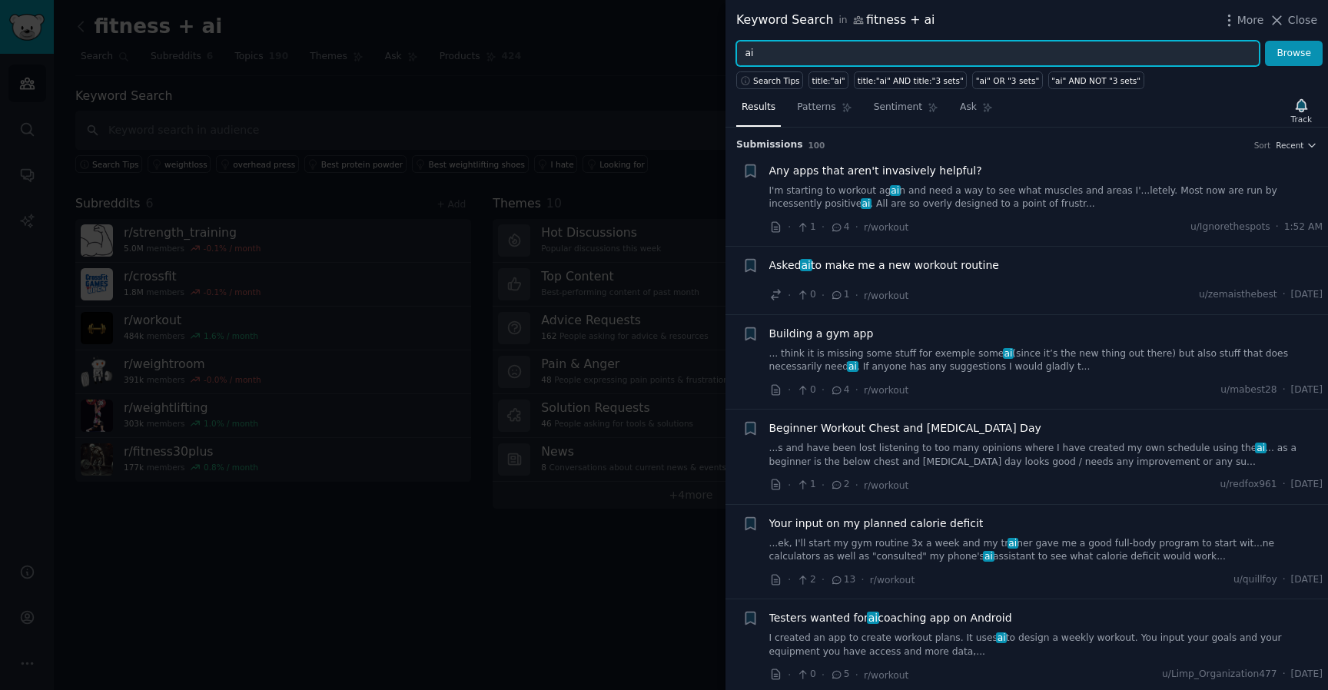
click at [799, 44] on input "ai" at bounding box center [997, 54] width 523 height 26
type input "chatgpt"
click at [1265, 41] on button "Browse" at bounding box center [1294, 54] width 58 height 26
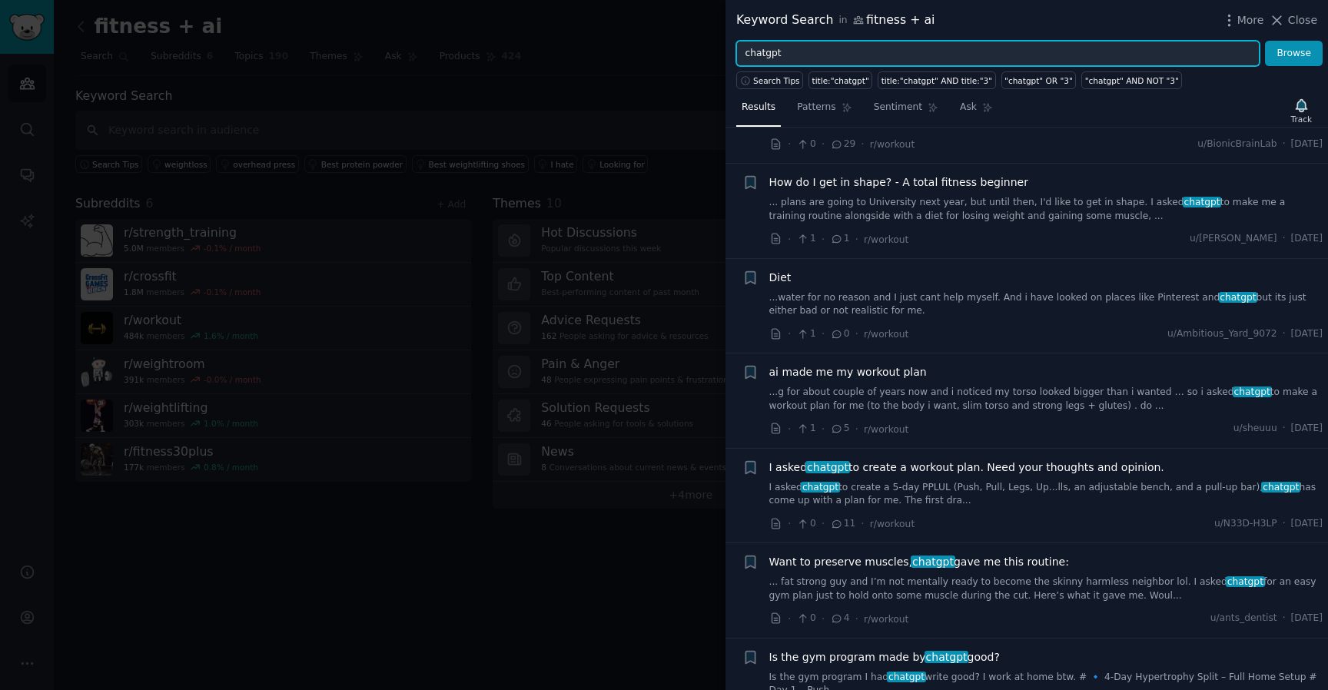
scroll to position [3302, 0]
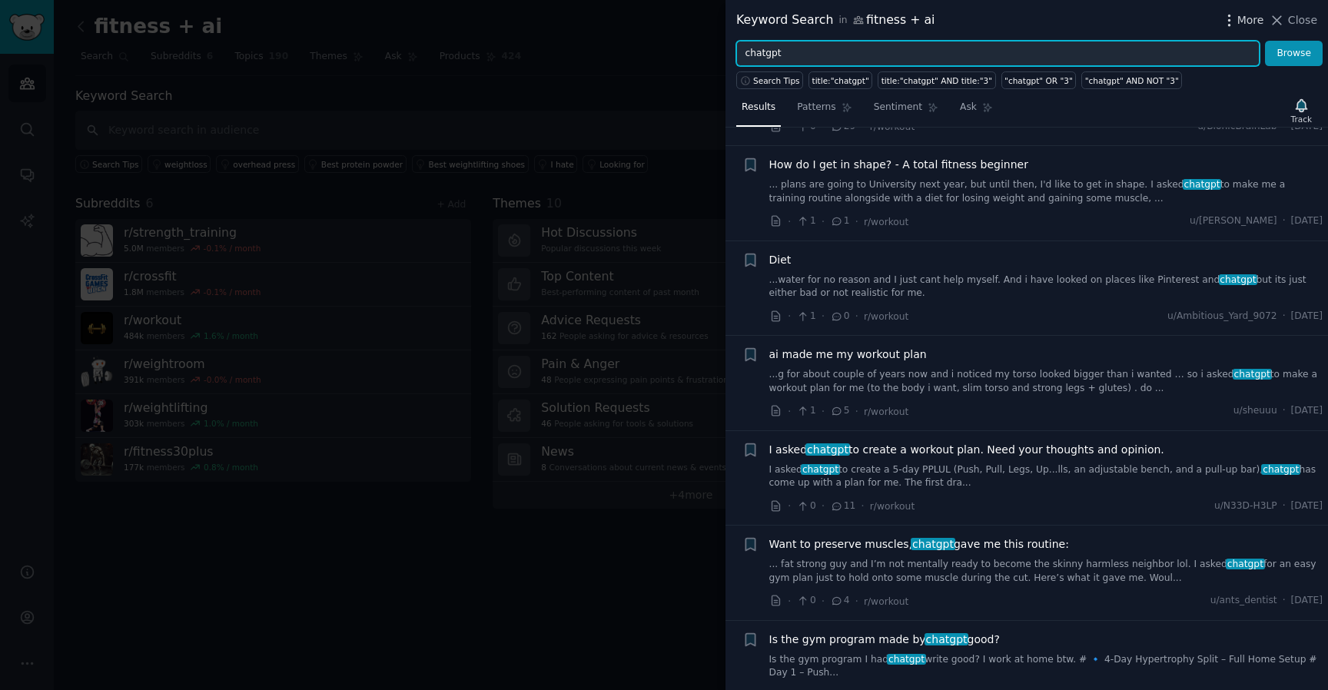
click at [1241, 22] on span "More" at bounding box center [1251, 20] width 27 height 16
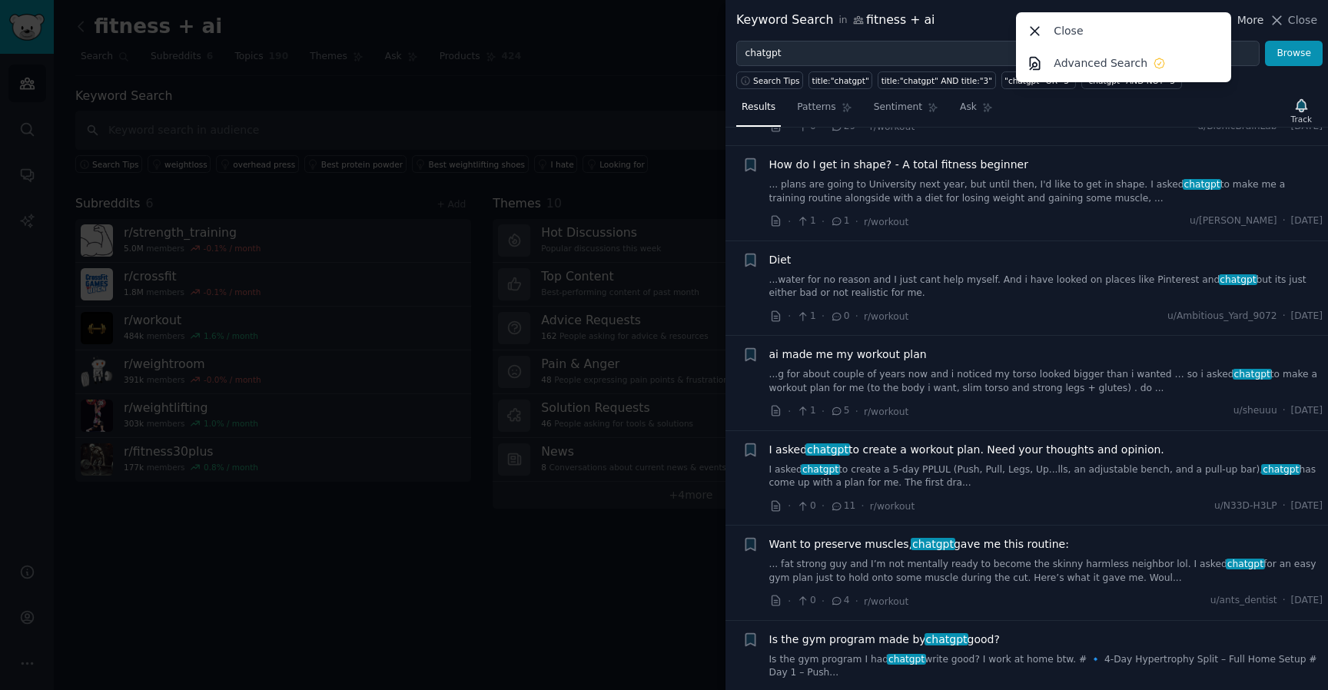
click at [1241, 22] on span "More" at bounding box center [1251, 20] width 27 height 16
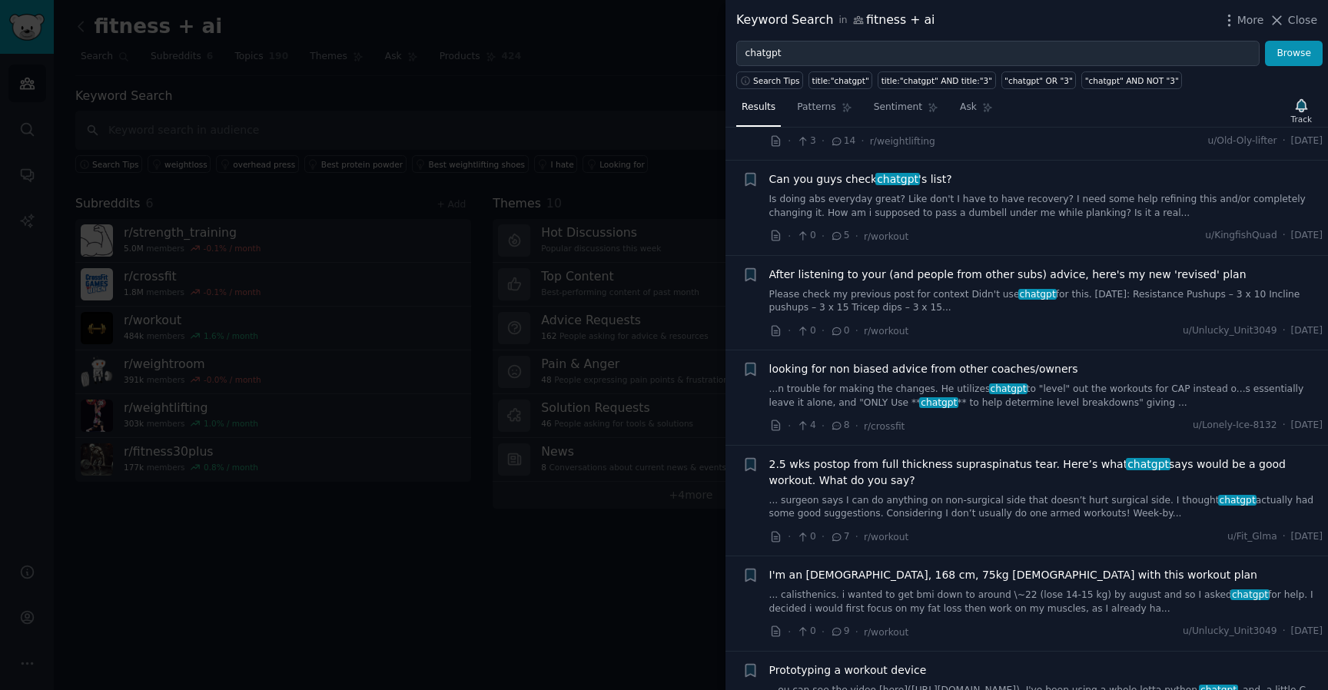
scroll to position [6355, 0]
click at [994, 381] on span "chatgpt" at bounding box center [1008, 386] width 39 height 11
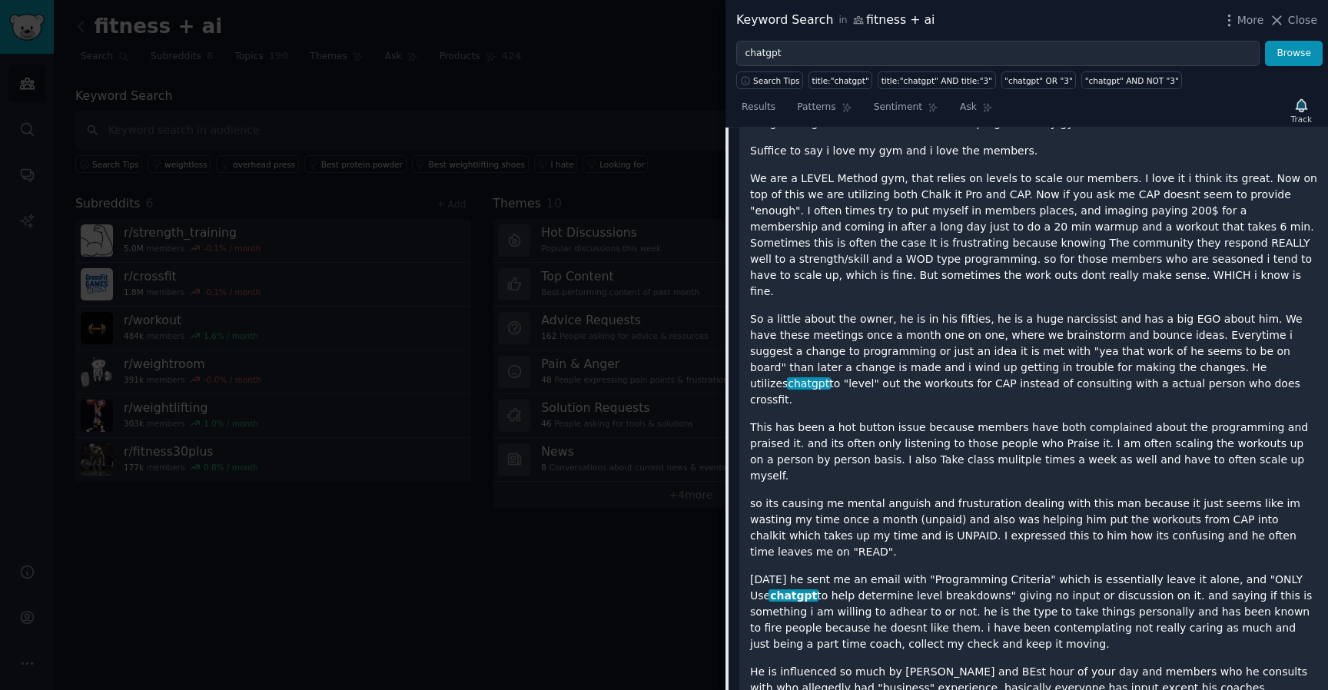
scroll to position [6827, 0]
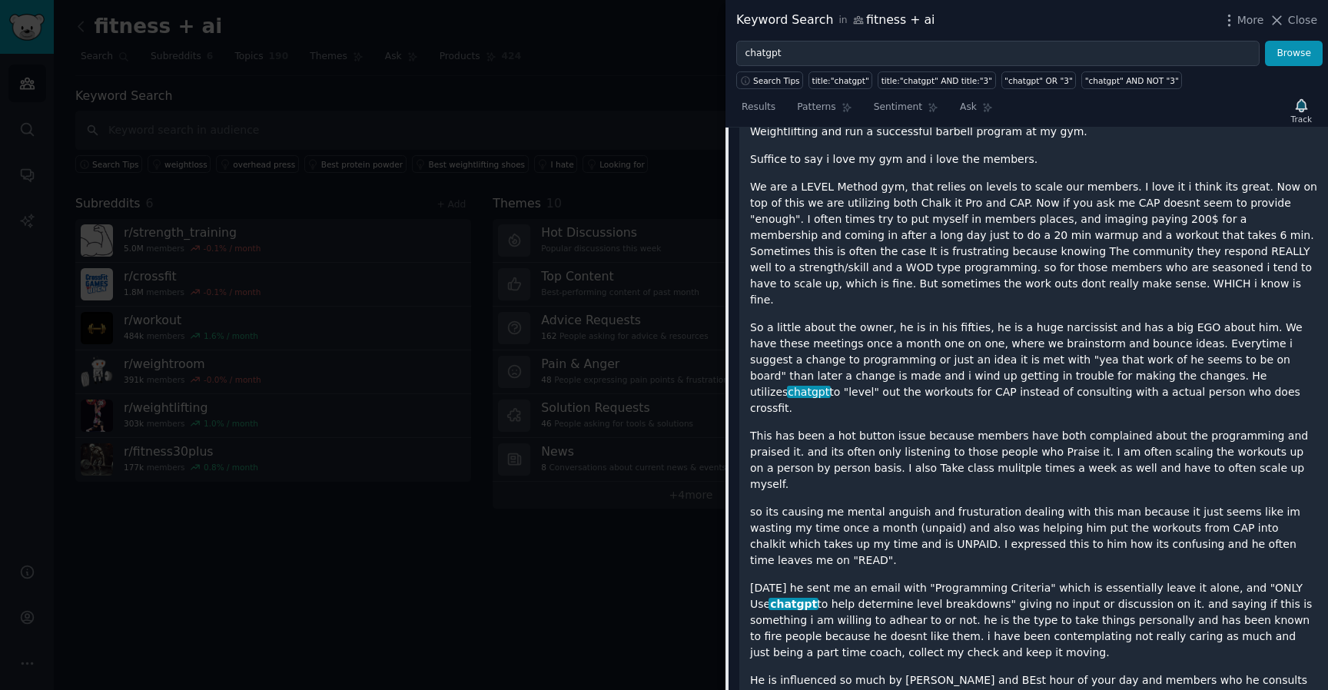
drag, startPoint x: 1075, startPoint y: 131, endPoint x: 1075, endPoint y: 287, distance: 156.0
click at [1075, 287] on div "hello all, so ive come to reddit for advice on a particular gym matter that im …" at bounding box center [1033, 398] width 567 height 701
click at [1075, 320] on p "So a little about the owner, he is in his fifties, he is a huge narcissist and …" at bounding box center [1033, 368] width 567 height 97
click at [1078, 221] on p "We are a LEVEL Method gym, that relies on levels to scale our members. I love i…" at bounding box center [1033, 243] width 567 height 129
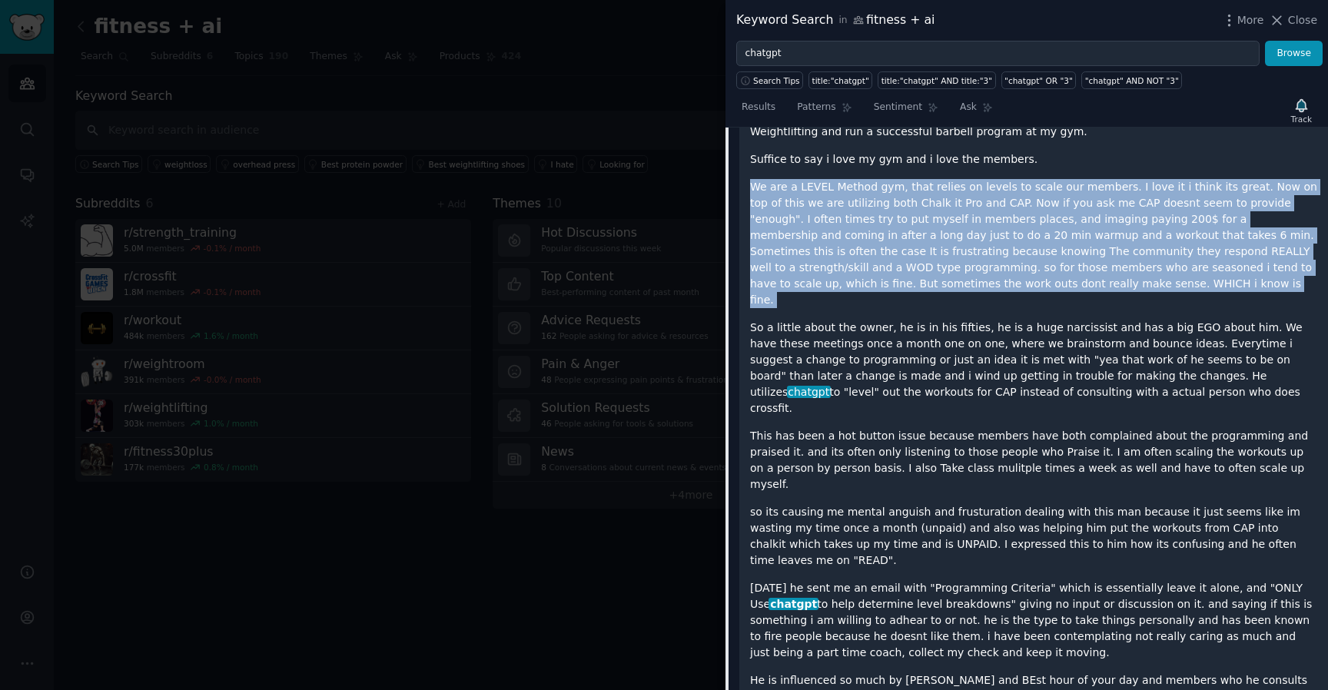
click at [1078, 221] on p "We are a LEVEL Method gym, that relies on levels to scale our members. I love i…" at bounding box center [1033, 243] width 567 height 129
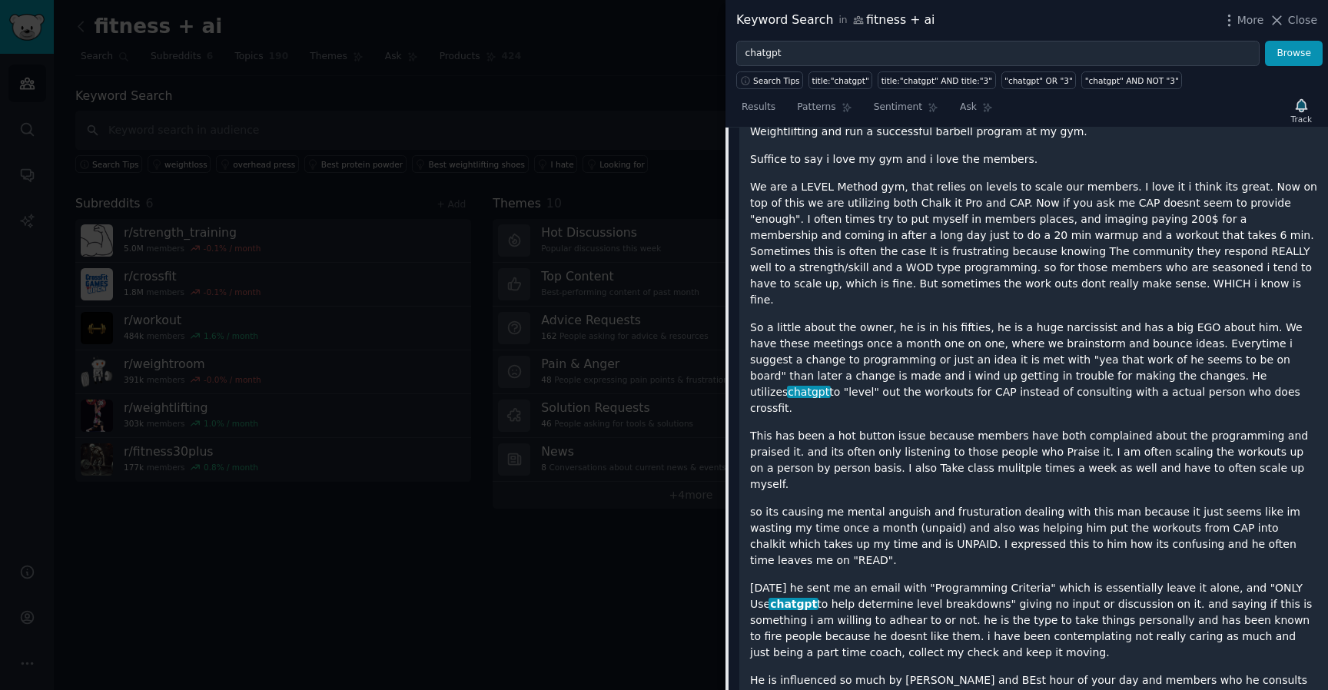
click at [1162, 320] on p "So a little about the owner, he is in his fifties, he is a huge narcissist and …" at bounding box center [1033, 368] width 567 height 97
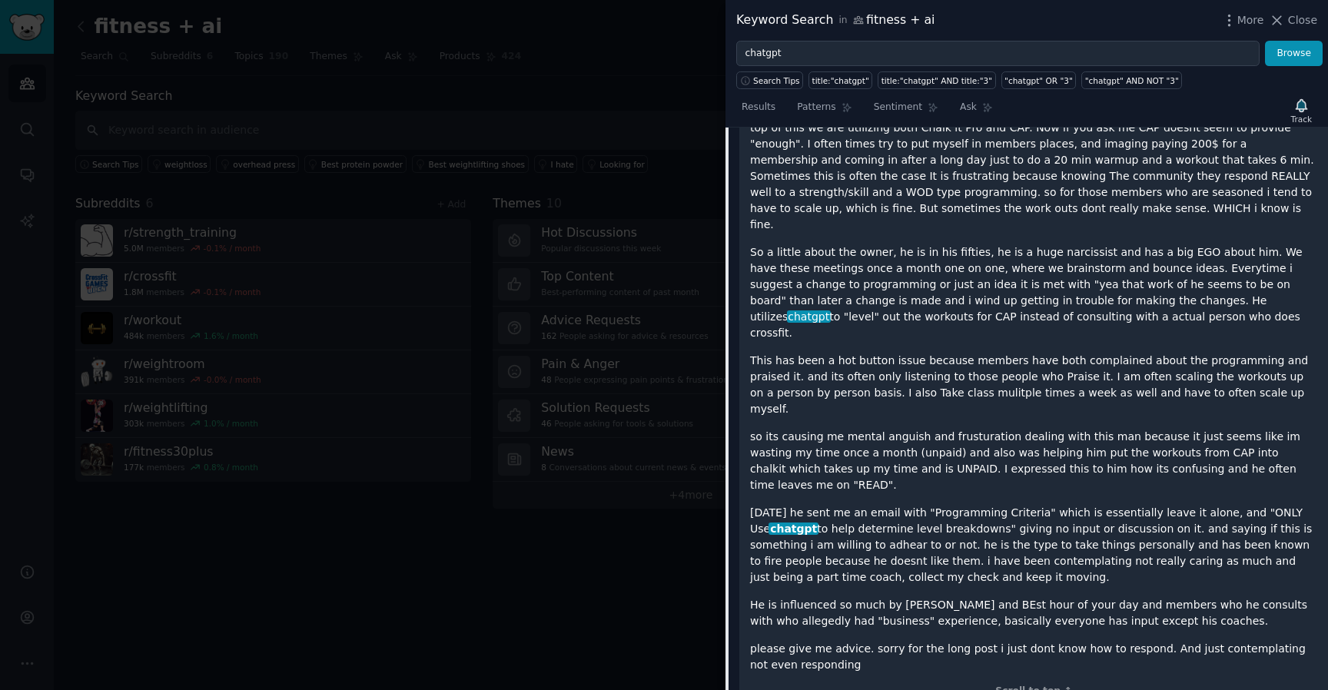
scroll to position [6913, 0]
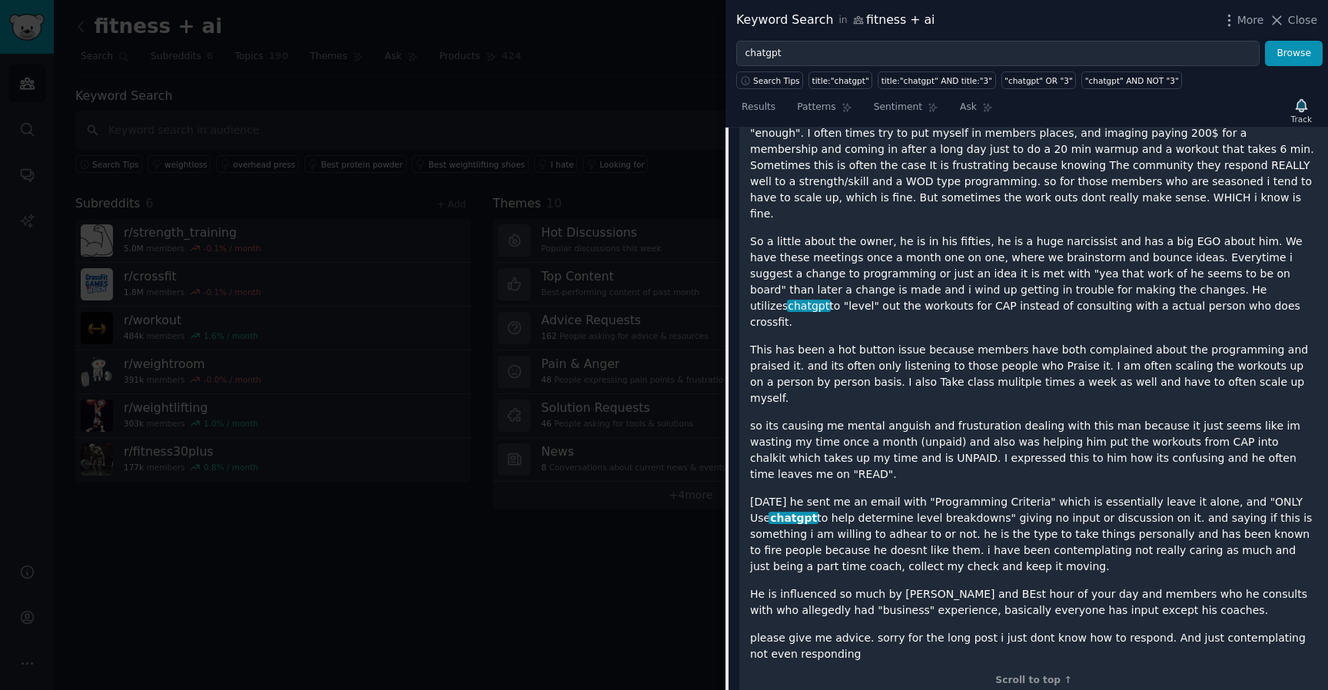
drag, startPoint x: 1143, startPoint y: 176, endPoint x: 1187, endPoint y: 307, distance: 138.6
click at [1188, 307] on div "hello all, so ive come to reddit for advice on a particular gym matter that im …" at bounding box center [1033, 312] width 567 height 701
click at [1187, 342] on p "This has been a hot button issue because members have both complained about the…" at bounding box center [1033, 374] width 567 height 65
click at [1162, 234] on p "So a little about the owner, he is in his fifties, he is a huge narcissist and …" at bounding box center [1033, 282] width 567 height 97
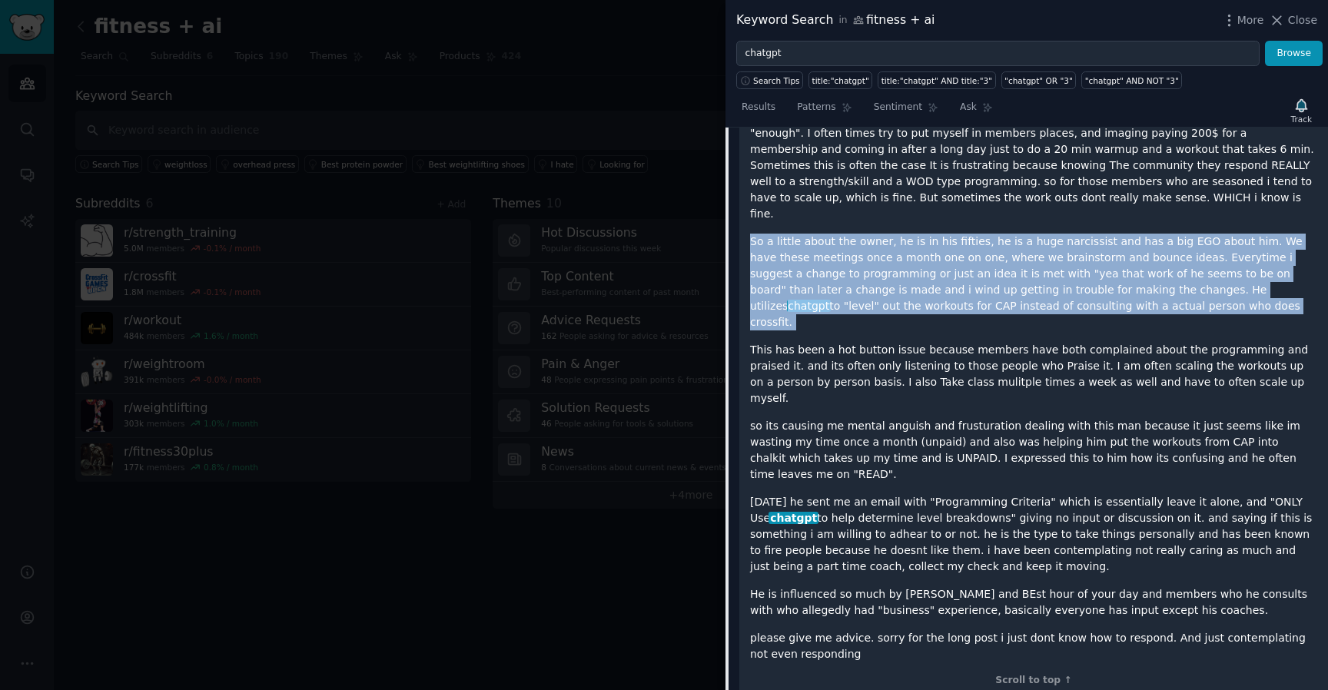
click at [1162, 234] on p "So a little about the owner, he is in his fifties, he is a huge narcissist and …" at bounding box center [1033, 282] width 567 height 97
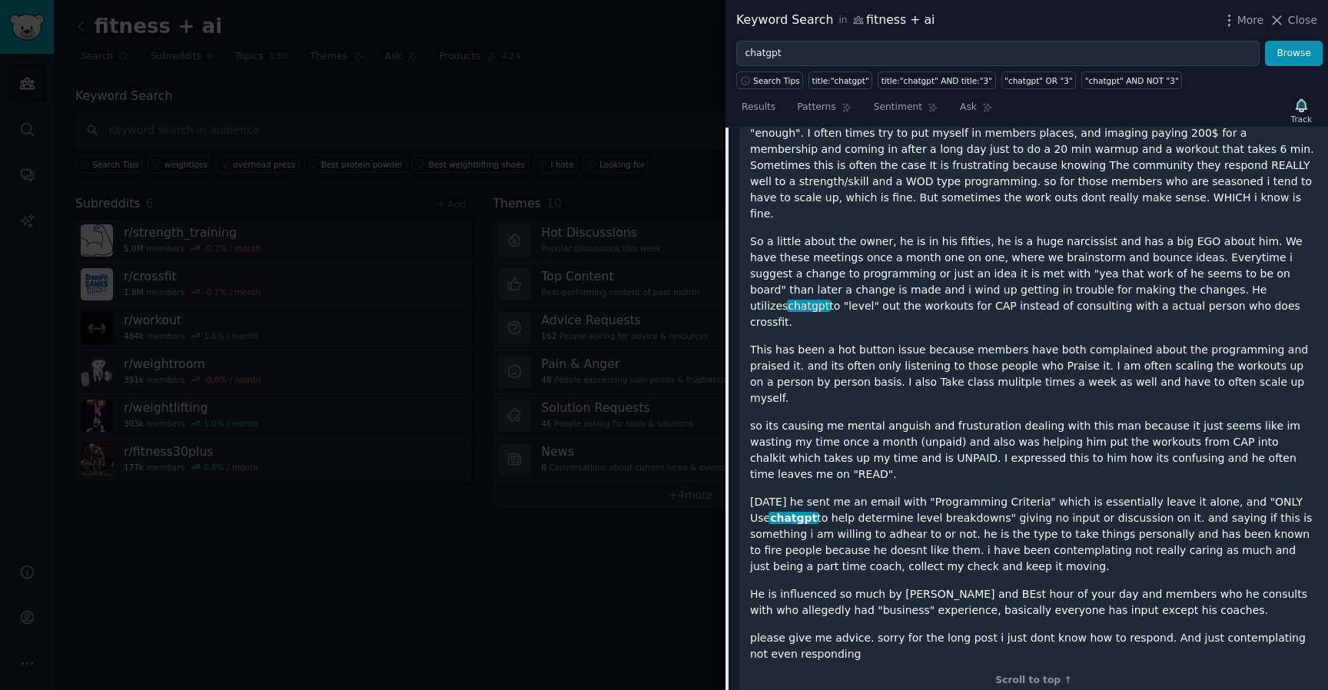
click at [1191, 342] on p "This has been a hot button issue because members have both complained about the…" at bounding box center [1033, 374] width 567 height 65
click at [1078, 342] on p "This has been a hot button issue because members have both complained about the…" at bounding box center [1033, 374] width 567 height 65
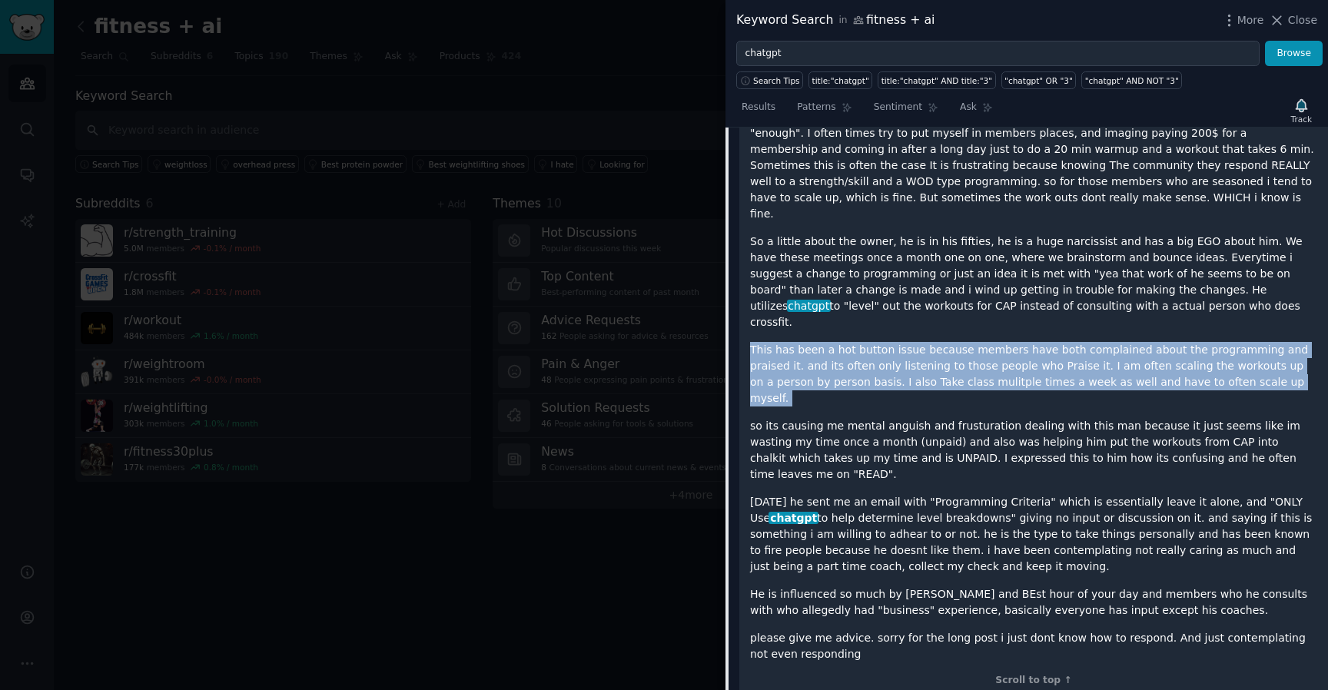
click at [1078, 342] on p "This has been a hot button issue because members have both complained about the…" at bounding box center [1033, 374] width 567 height 65
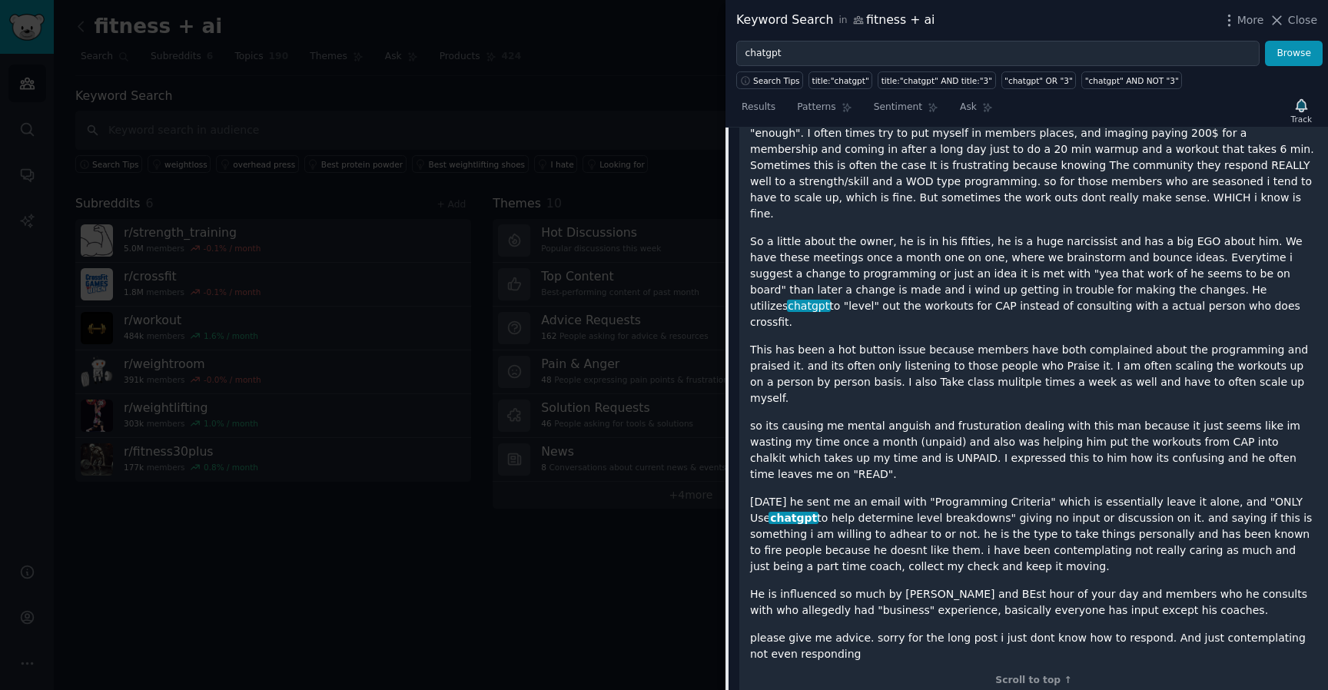
click at [1142, 418] on p "so its causing me mental anguish and frusturation dealing with this man because…" at bounding box center [1033, 450] width 567 height 65
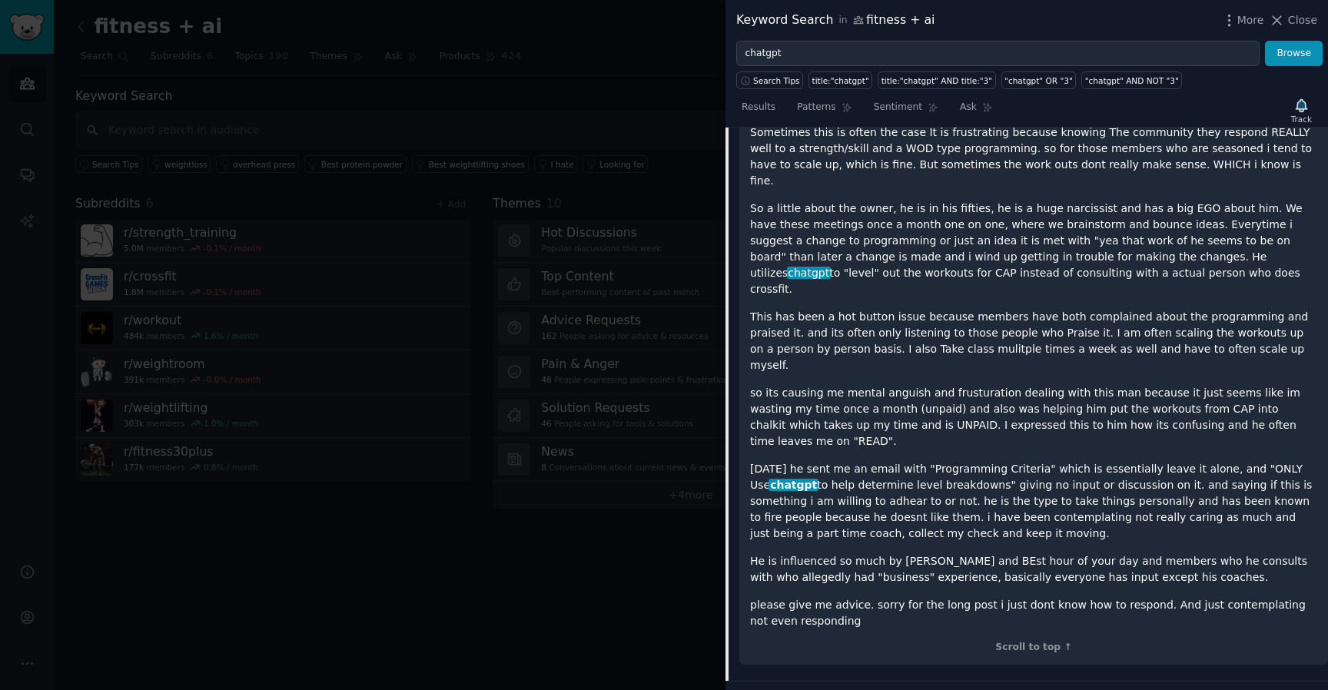
scroll to position [6947, 0]
click at [1015, 307] on p "This has been a hot button issue because members have both complained about the…" at bounding box center [1033, 339] width 567 height 65
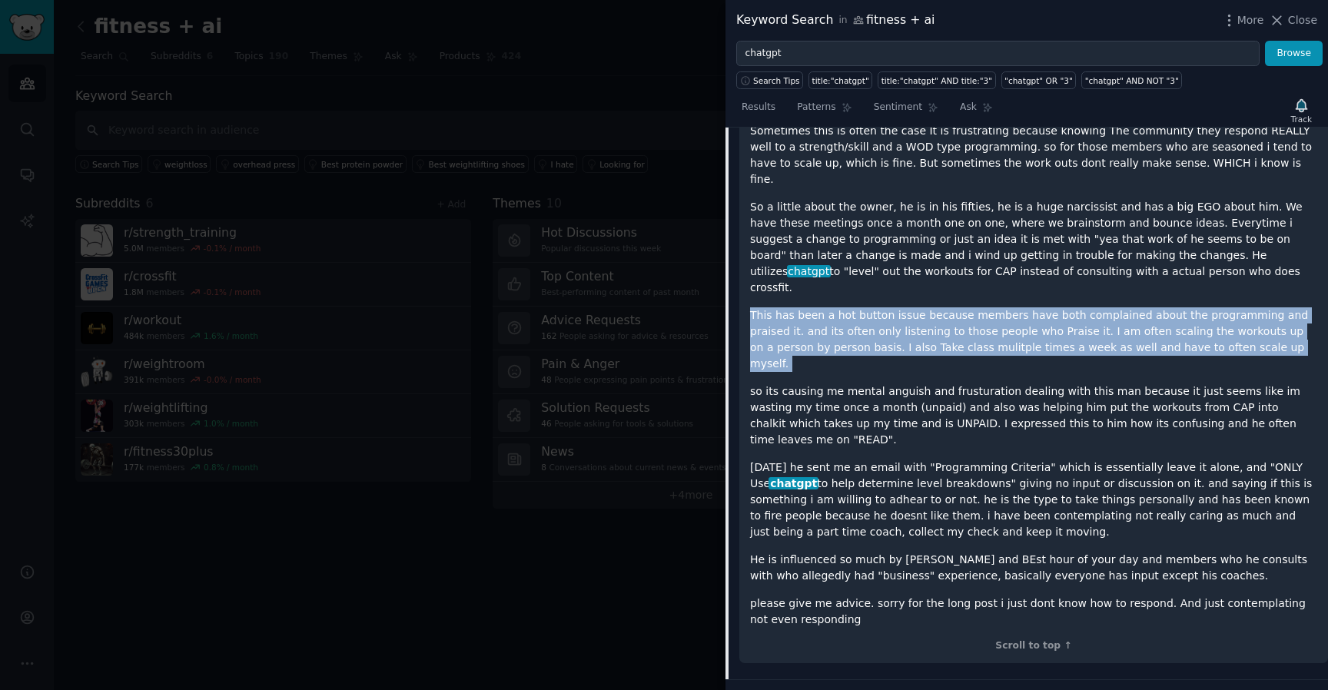
click at [1015, 307] on p "This has been a hot button issue because members have both complained about the…" at bounding box center [1033, 339] width 567 height 65
click at [1065, 307] on p "This has been a hot button issue because members have both complained about the…" at bounding box center [1033, 339] width 567 height 65
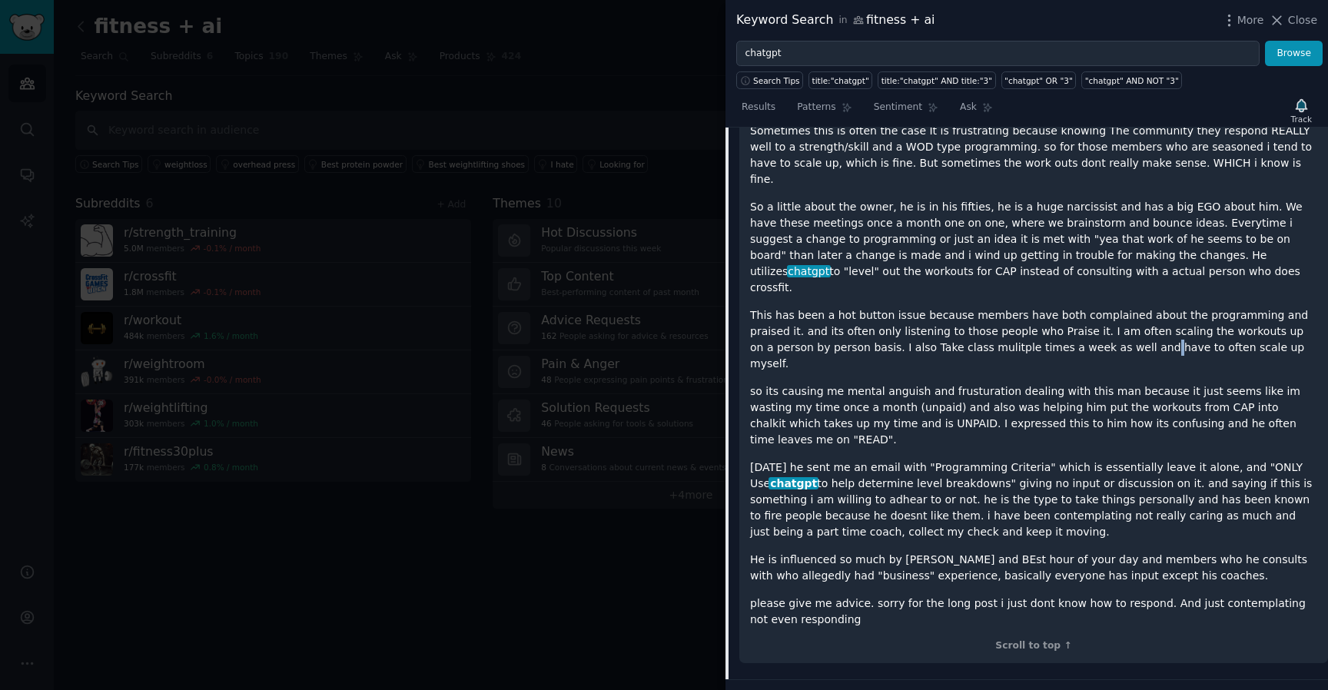
click at [1065, 307] on p "This has been a hot button issue because members have both complained about the…" at bounding box center [1033, 339] width 567 height 65
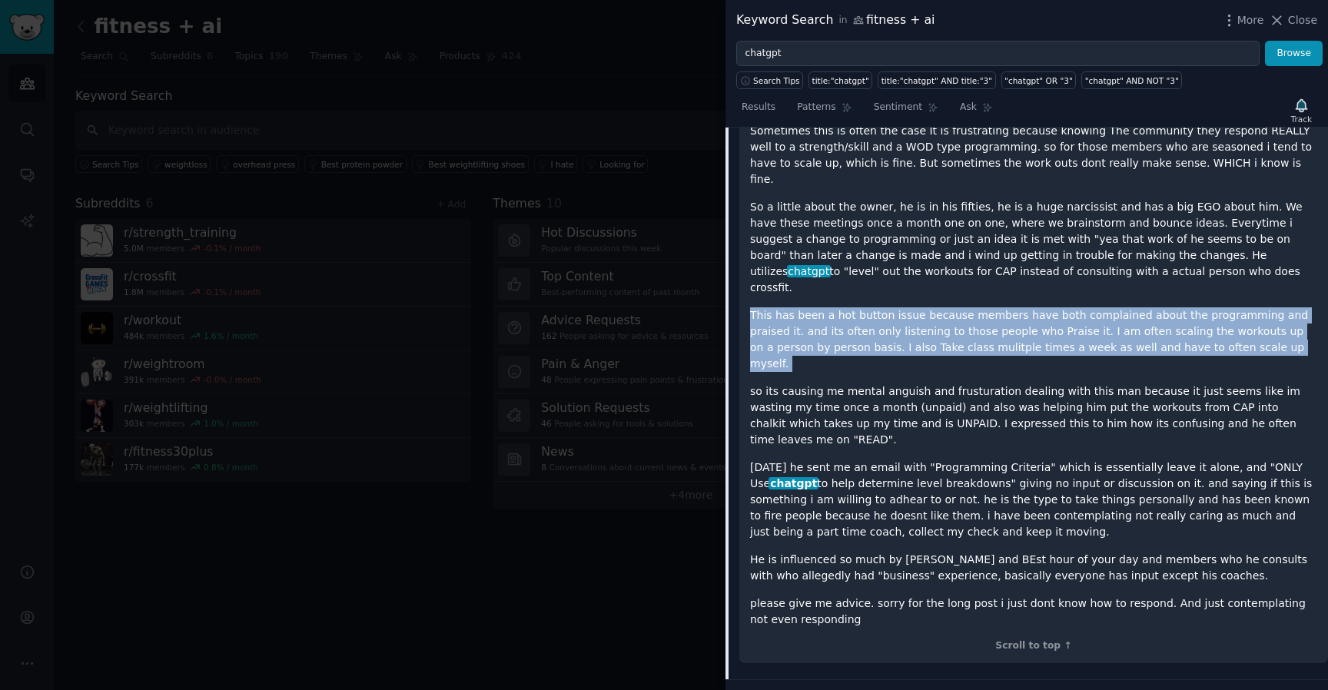
click at [1065, 307] on p "This has been a hot button issue because members have both complained about the…" at bounding box center [1033, 339] width 567 height 65
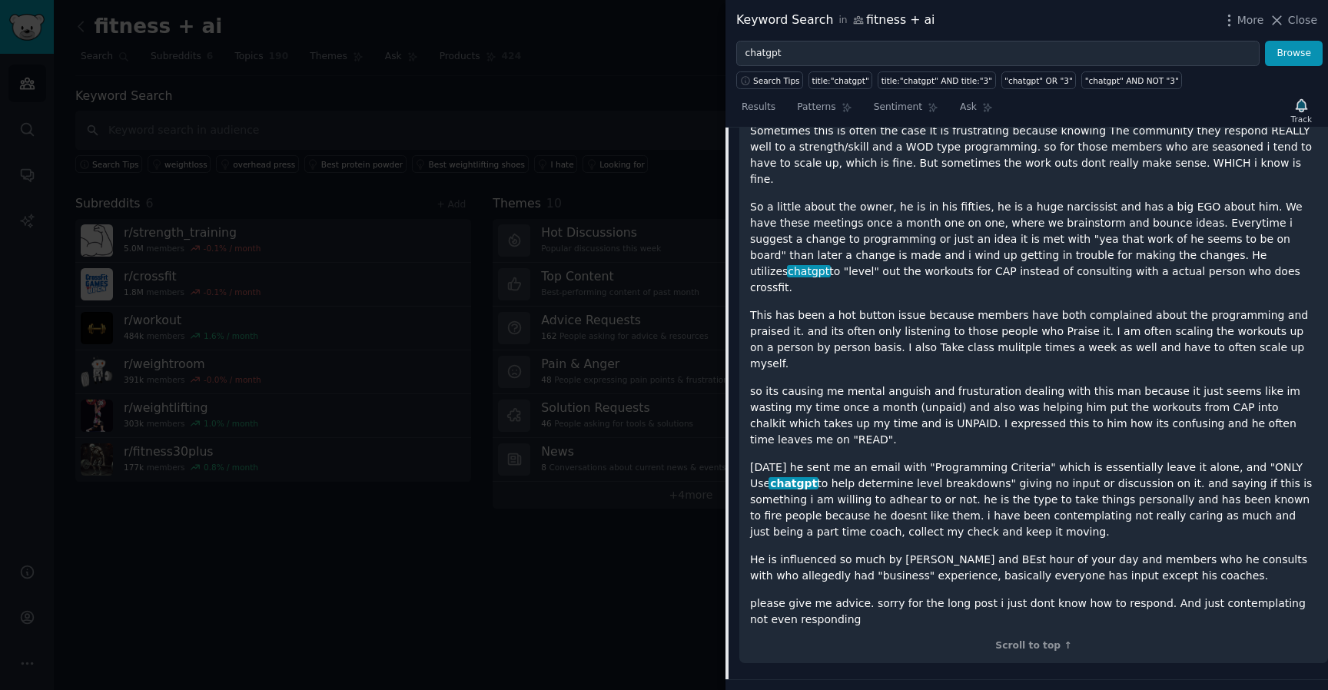
click at [1080, 384] on p "so its causing me mental anguish and frusturation dealing with this man because…" at bounding box center [1033, 416] width 567 height 65
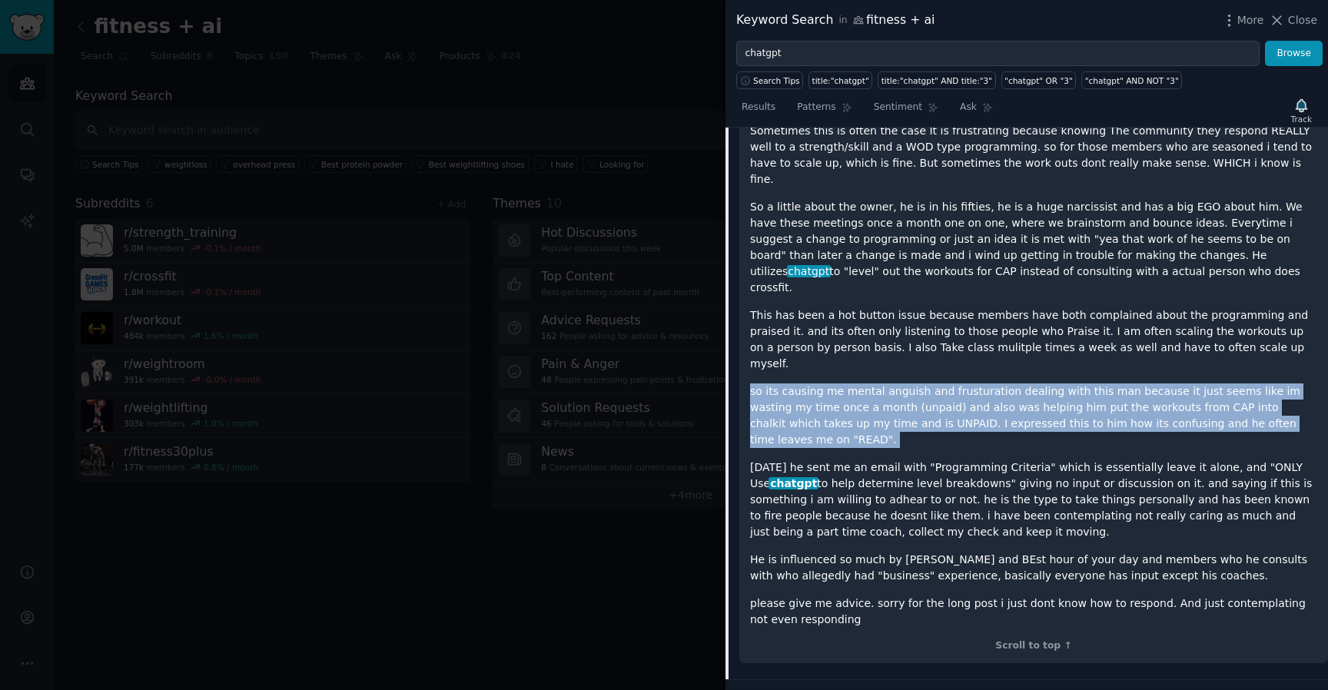
click at [1080, 384] on p "so its causing me mental anguish and frusturation dealing with this man because…" at bounding box center [1033, 416] width 567 height 65
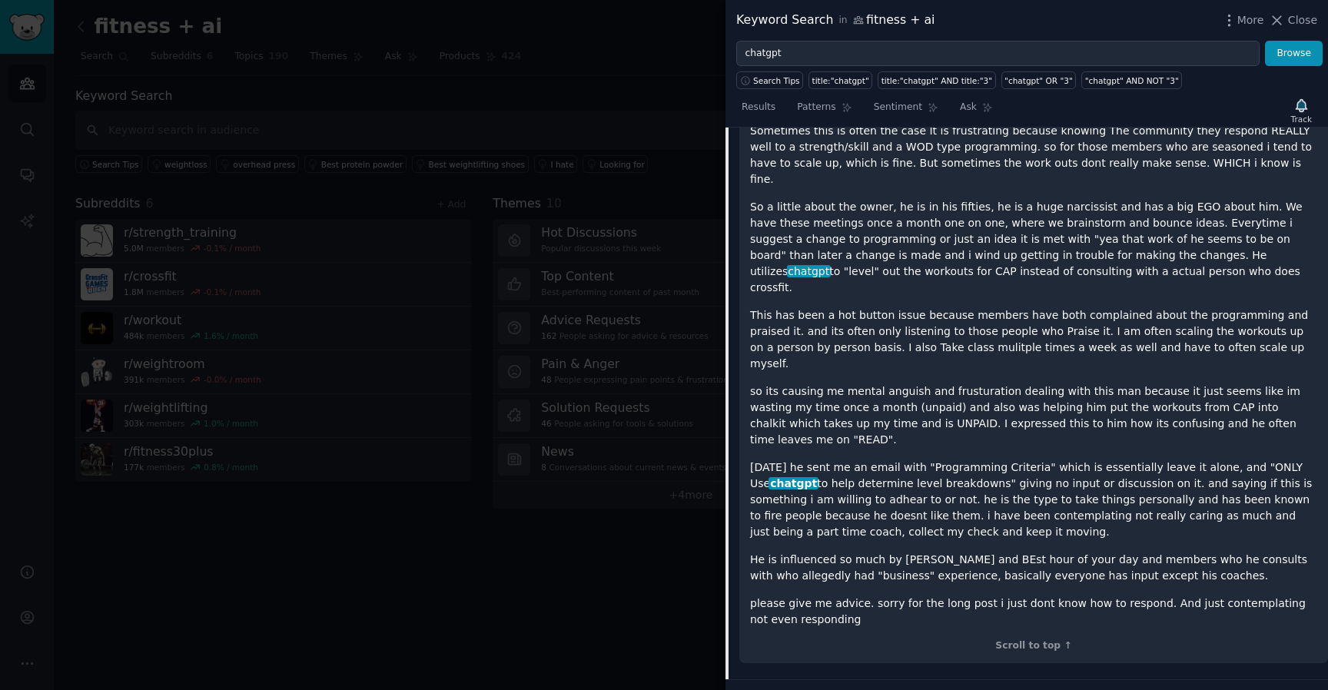
click at [1078, 357] on div "hello all, so ive come to reddit for advice on a particular gym matter that im …" at bounding box center [1033, 277] width 567 height 701
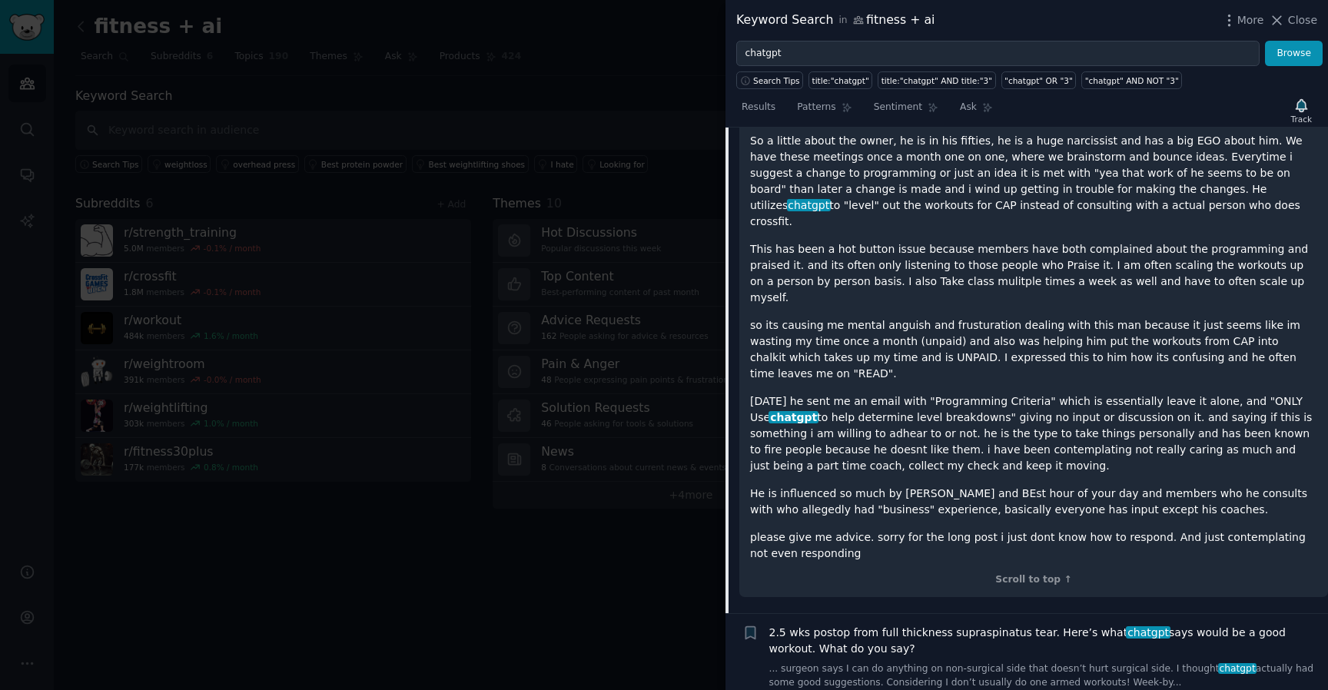
scroll to position [7026, 0]
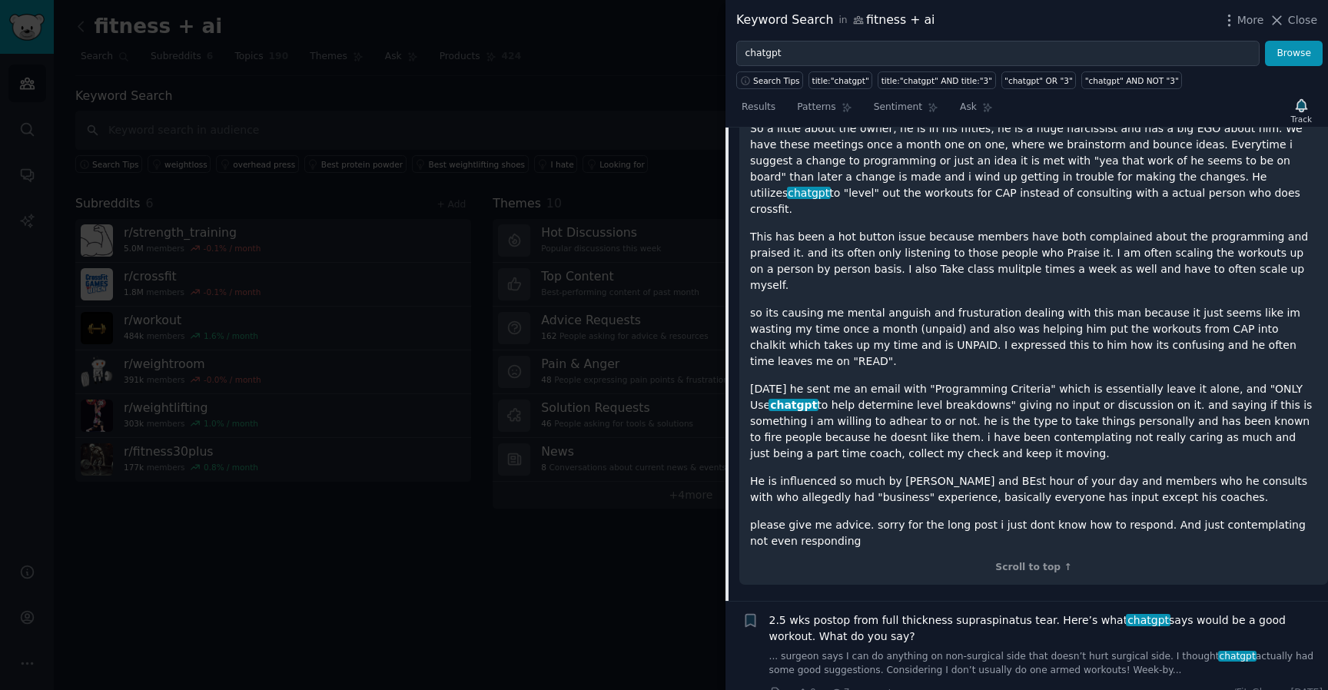
click at [1090, 381] on p "[DATE] he sent me an email with "Programming Criteria" which is essentially lea…" at bounding box center [1033, 421] width 567 height 81
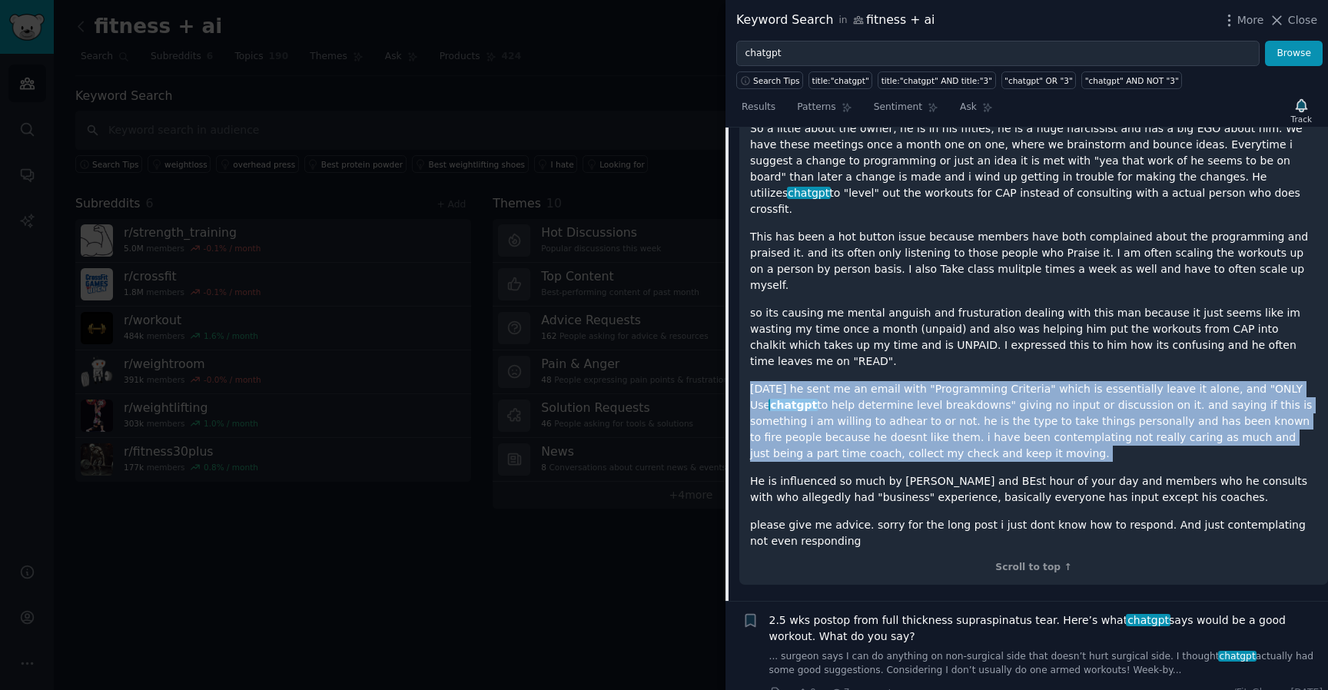
click at [1090, 381] on p "[DATE] he sent me an email with "Programming Criteria" which is essentially lea…" at bounding box center [1033, 421] width 567 height 81
click at [1125, 381] on p "[DATE] he sent me an email with "Programming Criteria" which is essentially lea…" at bounding box center [1033, 421] width 567 height 81
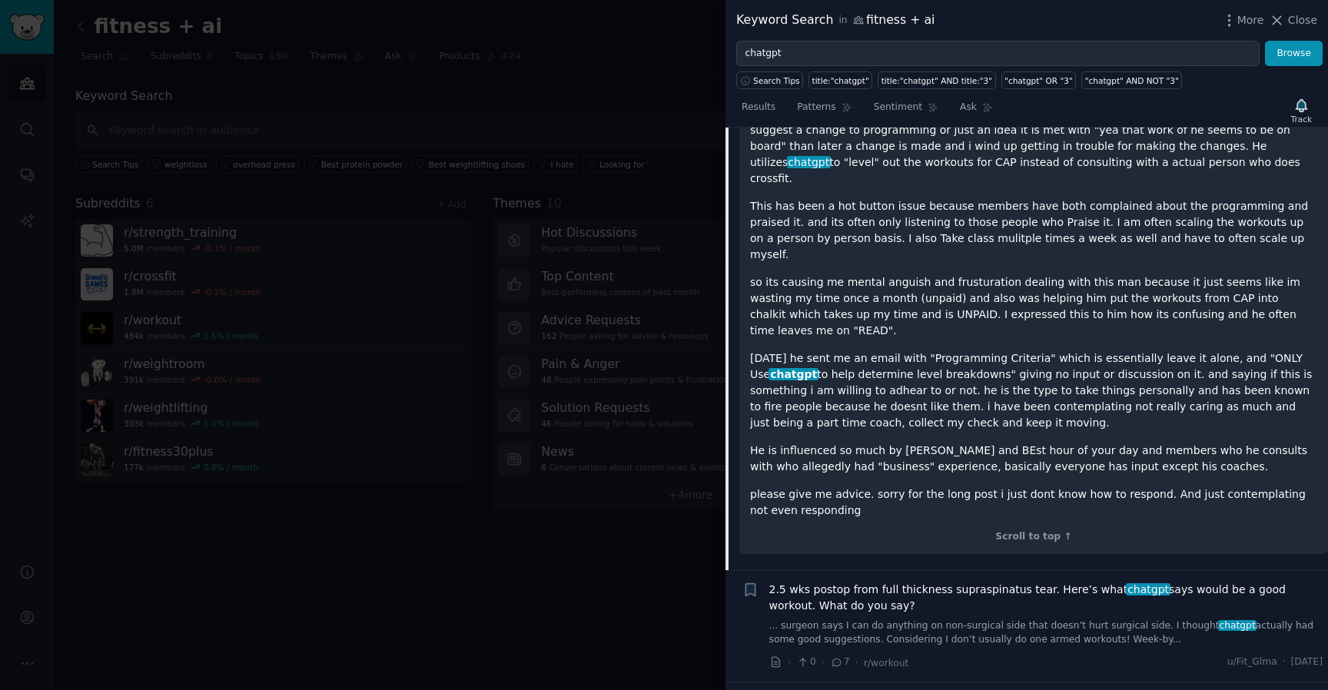
scroll to position [7060, 0]
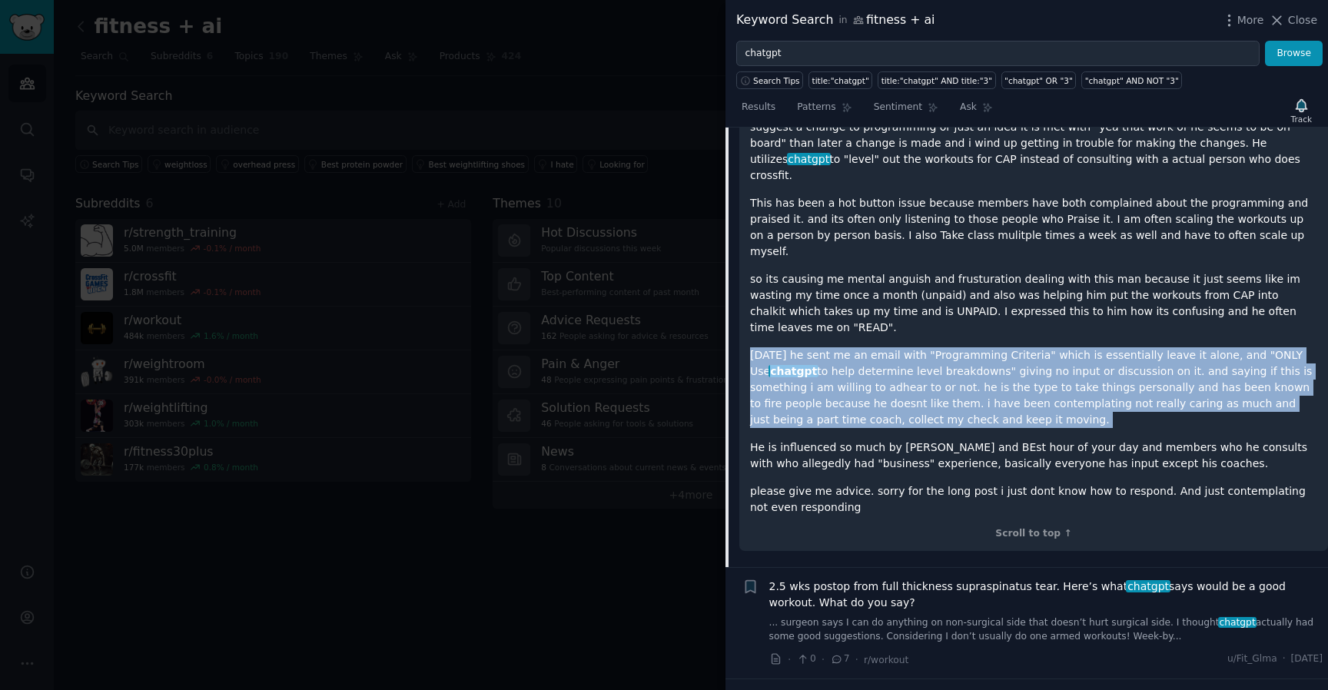
drag, startPoint x: 1112, startPoint y: 250, endPoint x: 1107, endPoint y: 337, distance: 87.8
click at [1107, 337] on div "hello all, so ive come to reddit for advice on a particular gym matter that im …" at bounding box center [1033, 165] width 567 height 701
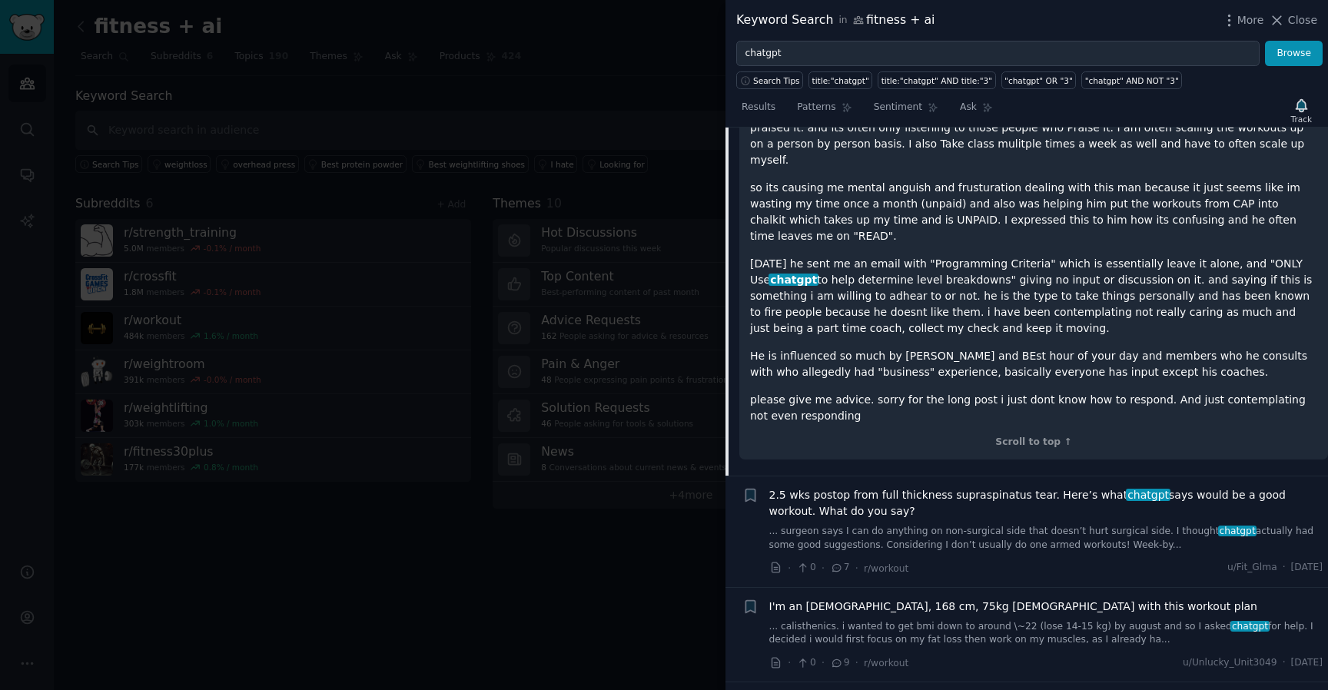
scroll to position [7153, 0]
